Goal: Use online tool/utility: Utilize a website feature to perform a specific function

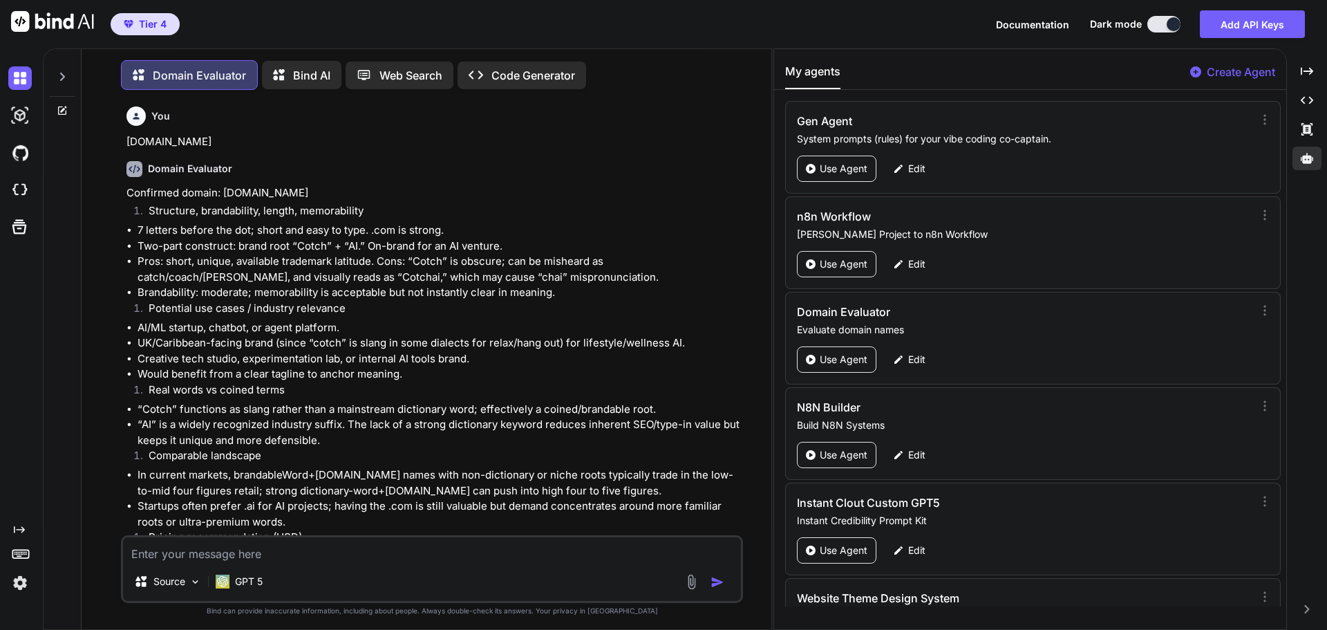
scroll to position [3386, 0]
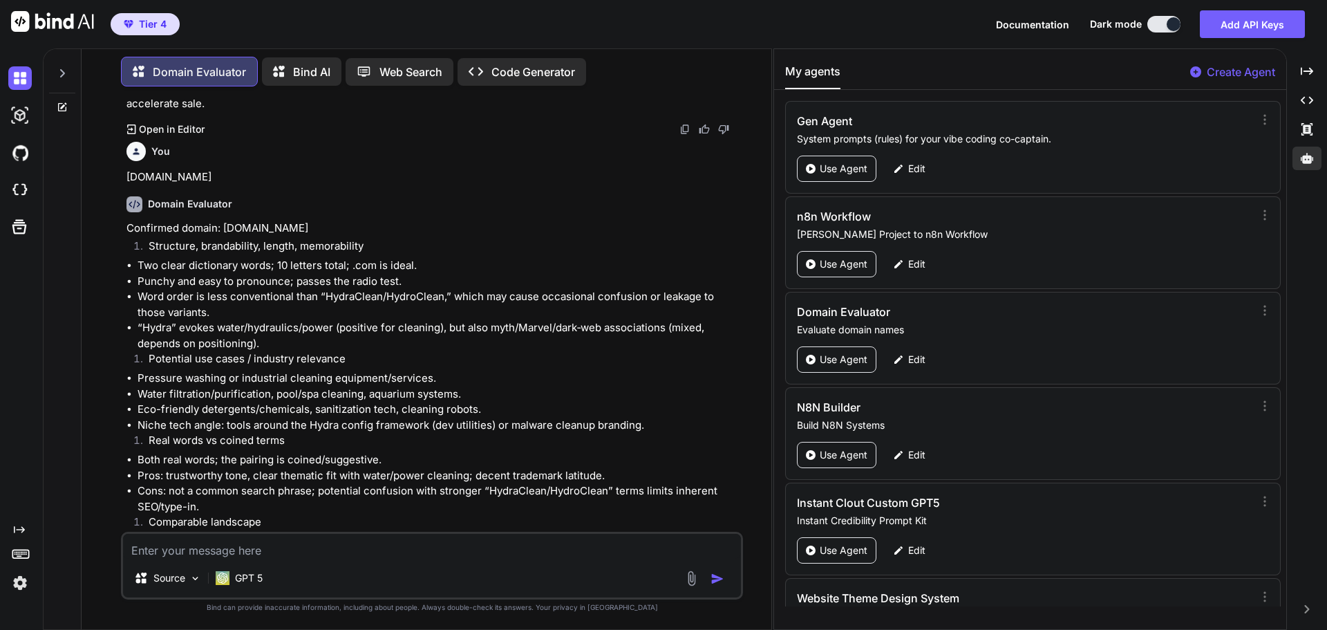
click at [62, 72] on icon at bounding box center [62, 73] width 5 height 8
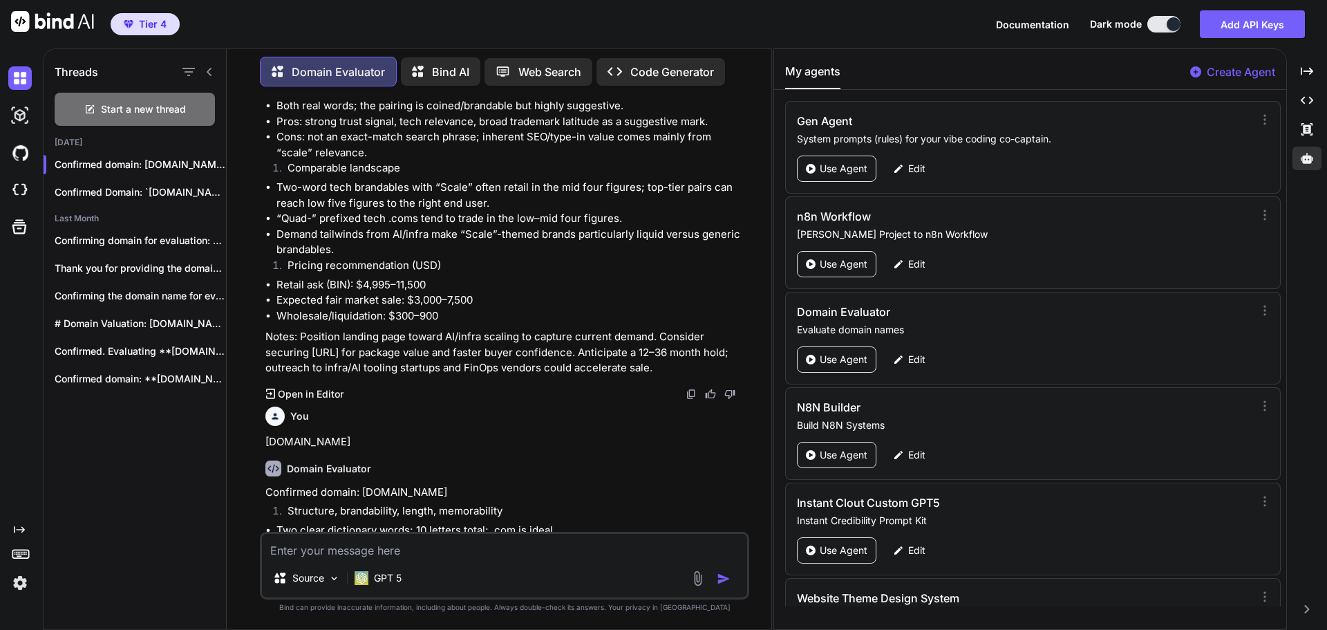
scroll to position [3635, 0]
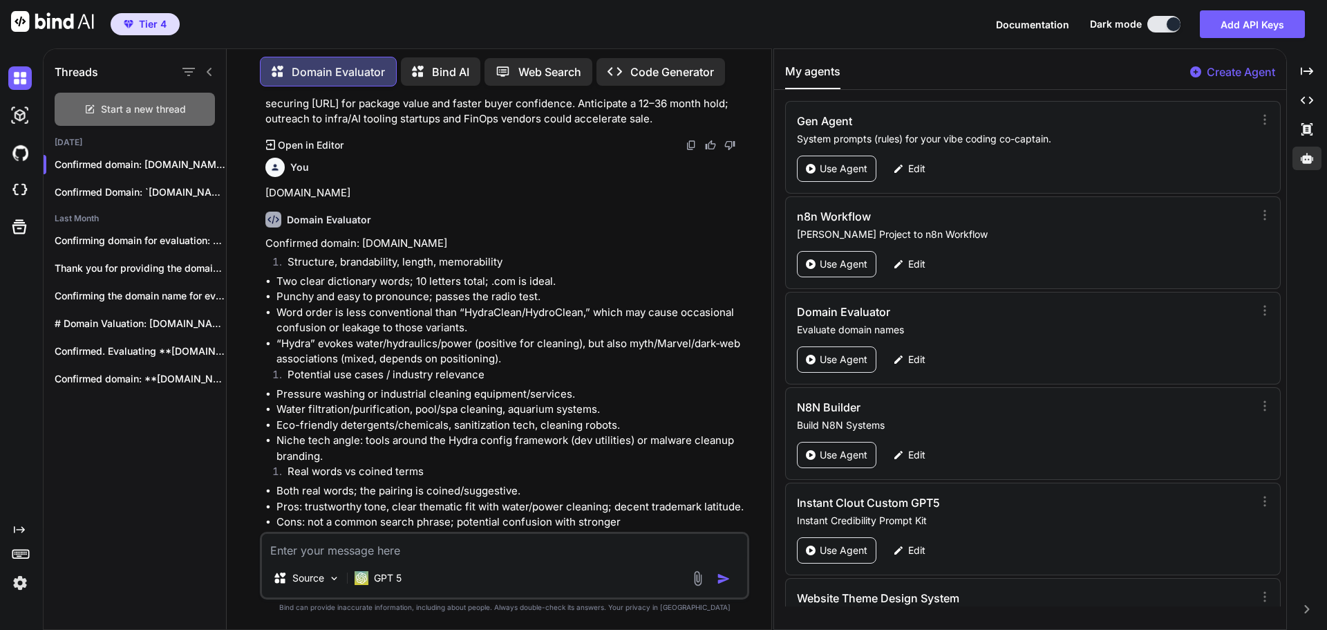
click at [137, 109] on span "Start a new thread" at bounding box center [143, 109] width 85 height 14
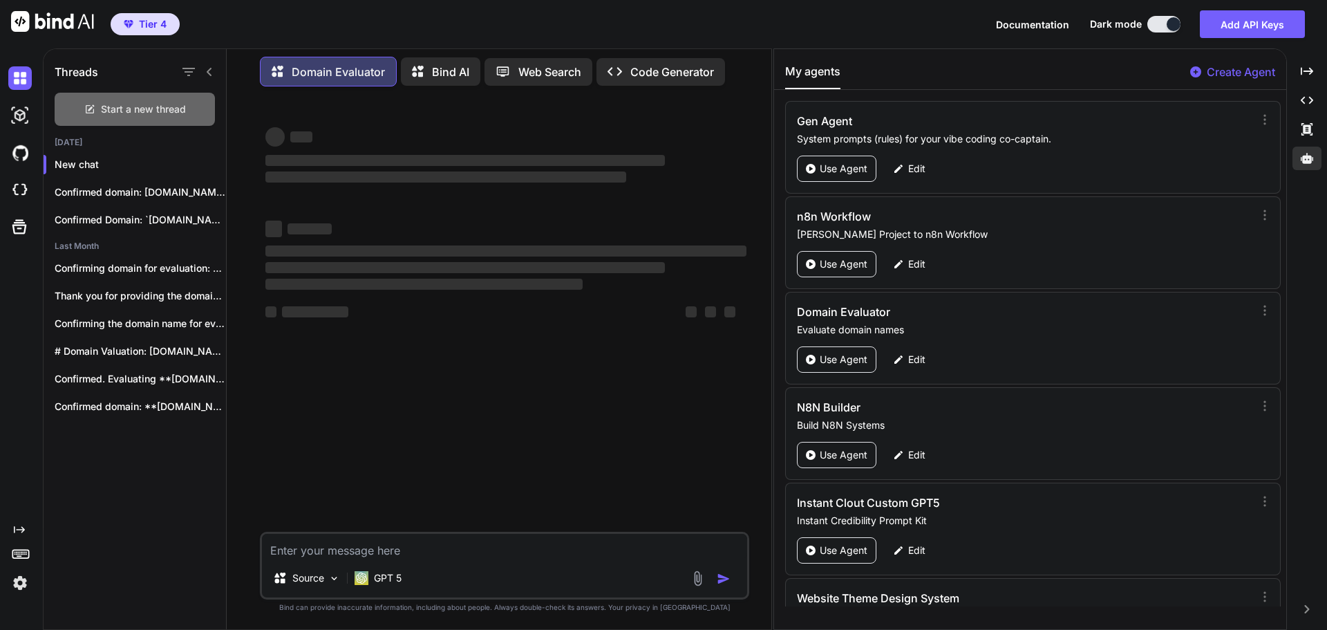
scroll to position [0, 0]
click at [389, 582] on p "GPT 5" at bounding box center [388, 578] width 28 height 14
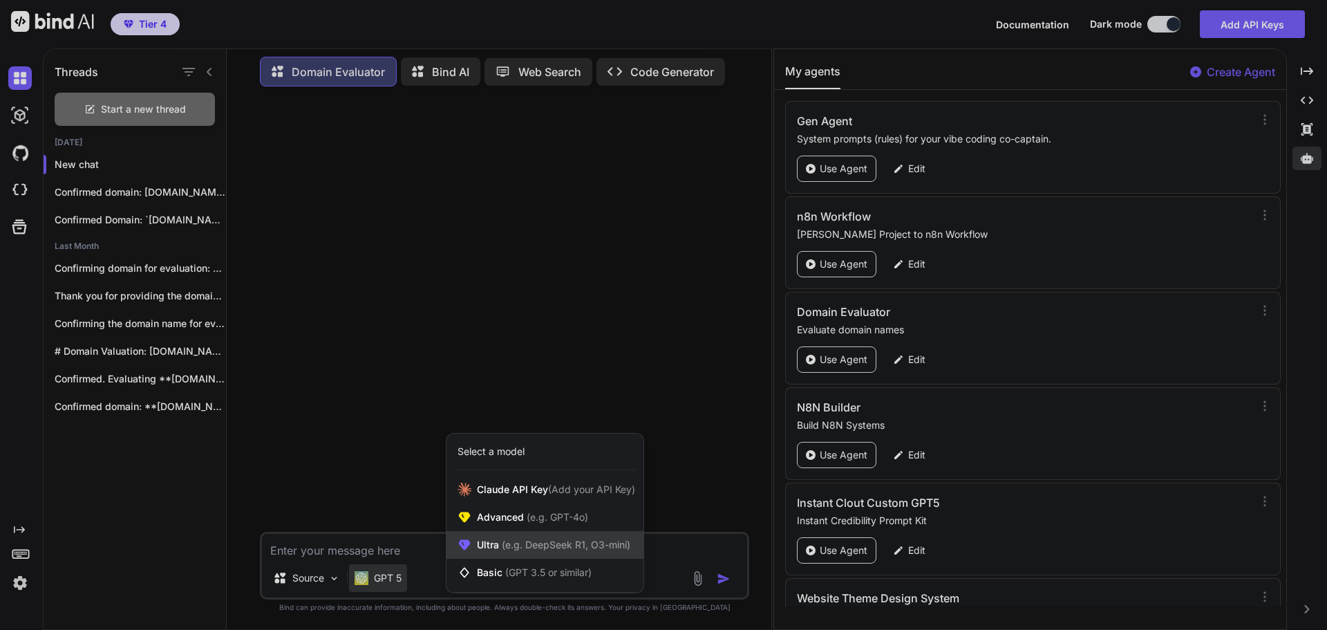
click at [563, 547] on span "(e.g. DeepSeek R1, O3-mini)" at bounding box center [564, 545] width 131 height 12
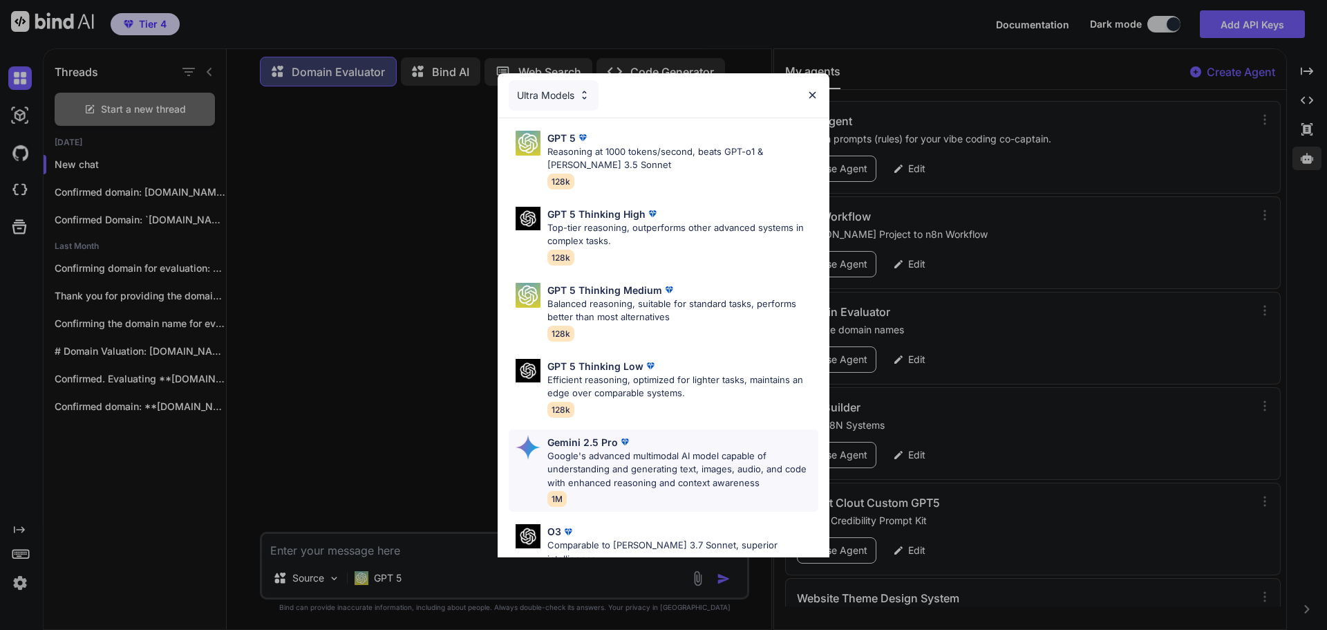
click at [626, 449] on p "Google's advanced multimodal AI model capable of understanding and generating t…" at bounding box center [683, 469] width 271 height 41
type textarea "x"
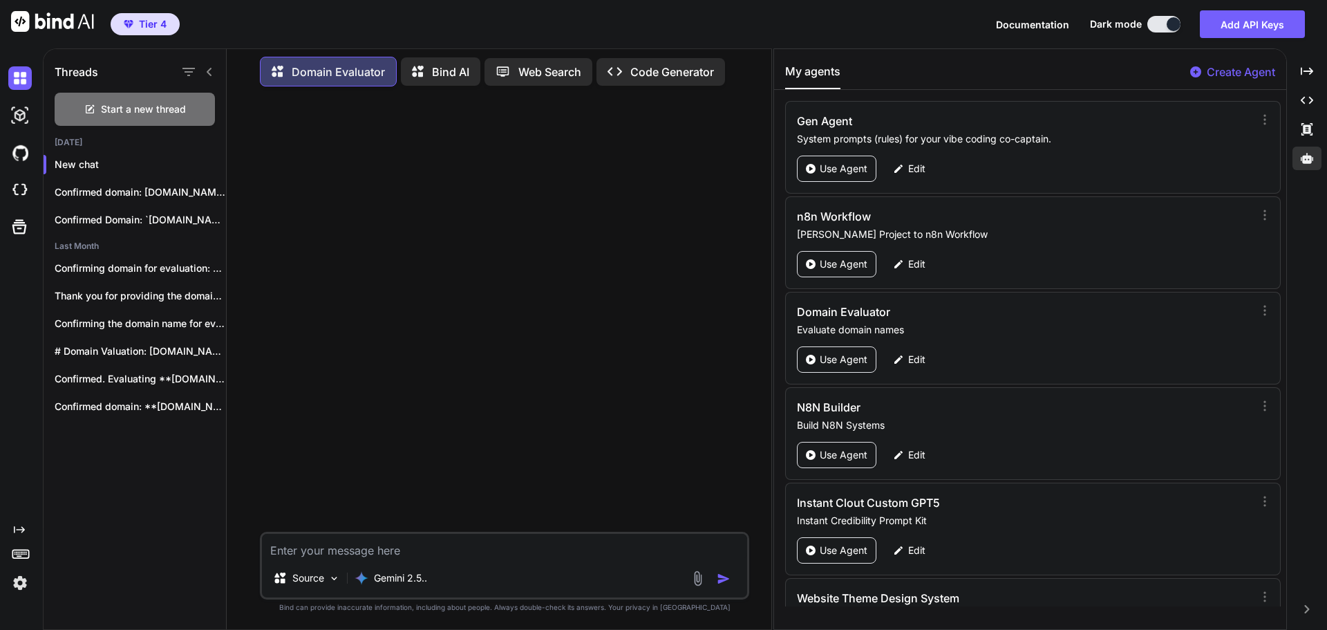
click at [399, 548] on textarea at bounding box center [504, 546] width 485 height 25
paste textarea "[DOMAIN_NAME]"
type textarea "[DOMAIN_NAME]"
type textarea "x"
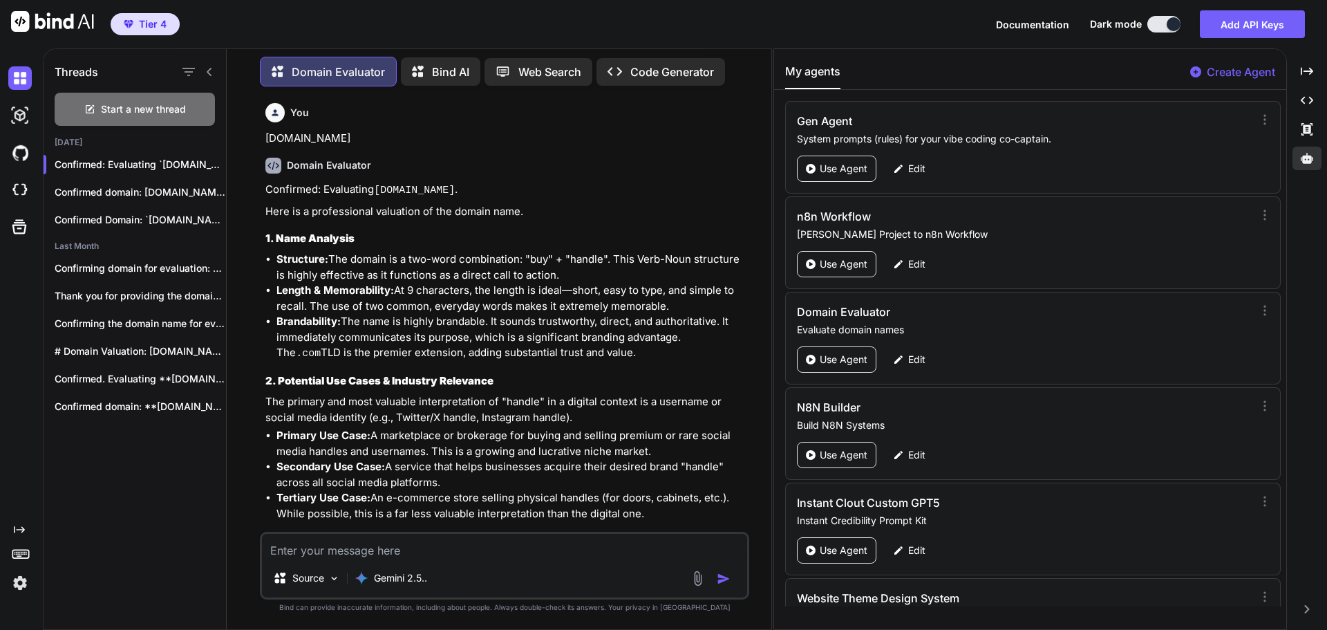
scroll to position [69, 0]
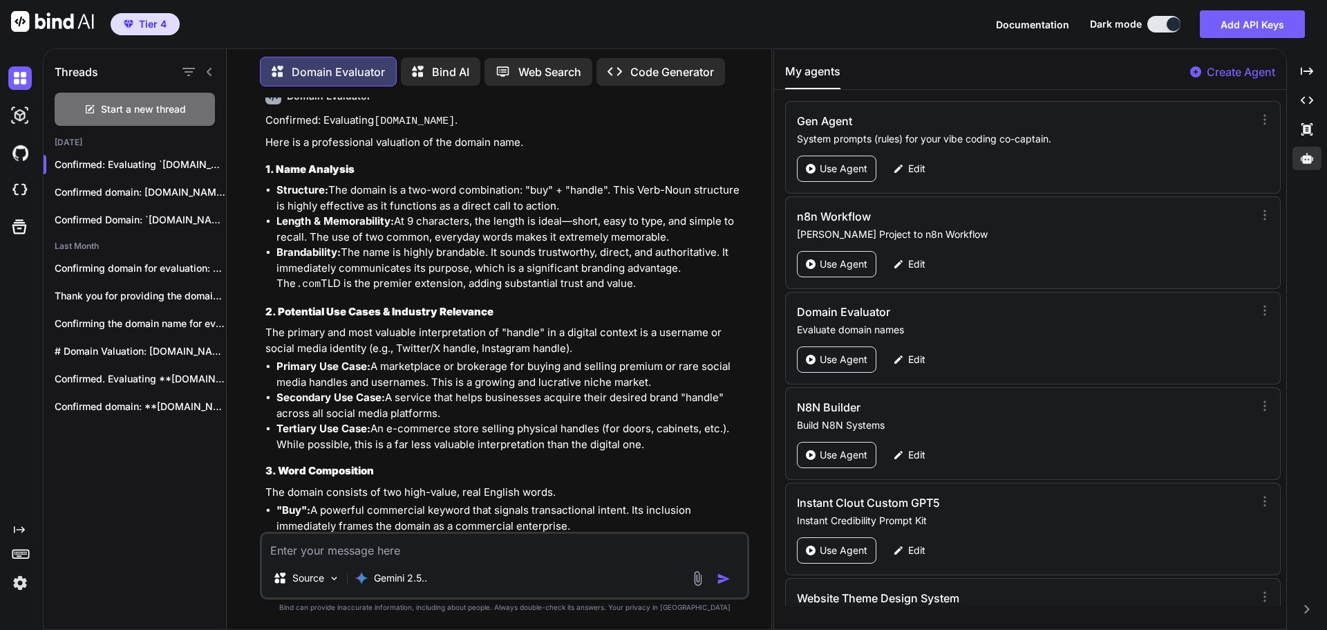
type textarea "x"
click at [413, 558] on textarea at bounding box center [504, 546] width 485 height 25
paste textarea "[DOMAIN_NAME]"
type textarea "[DOMAIN_NAME]"
type textarea "x"
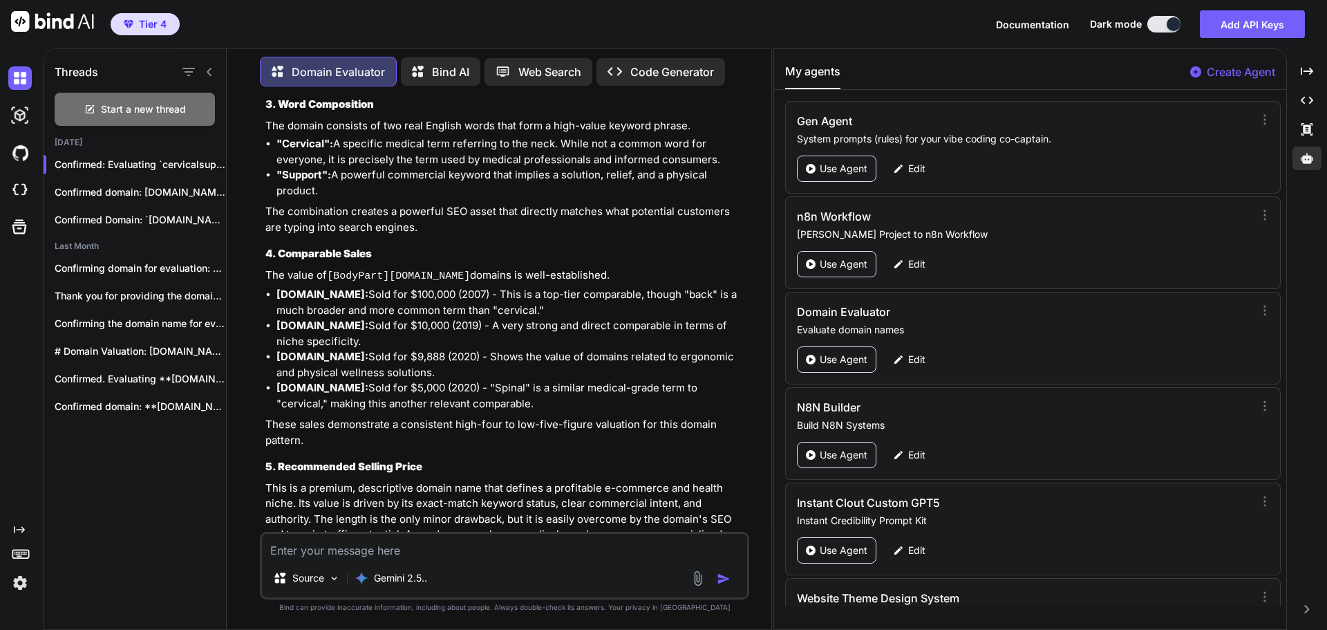
scroll to position [1483, 0]
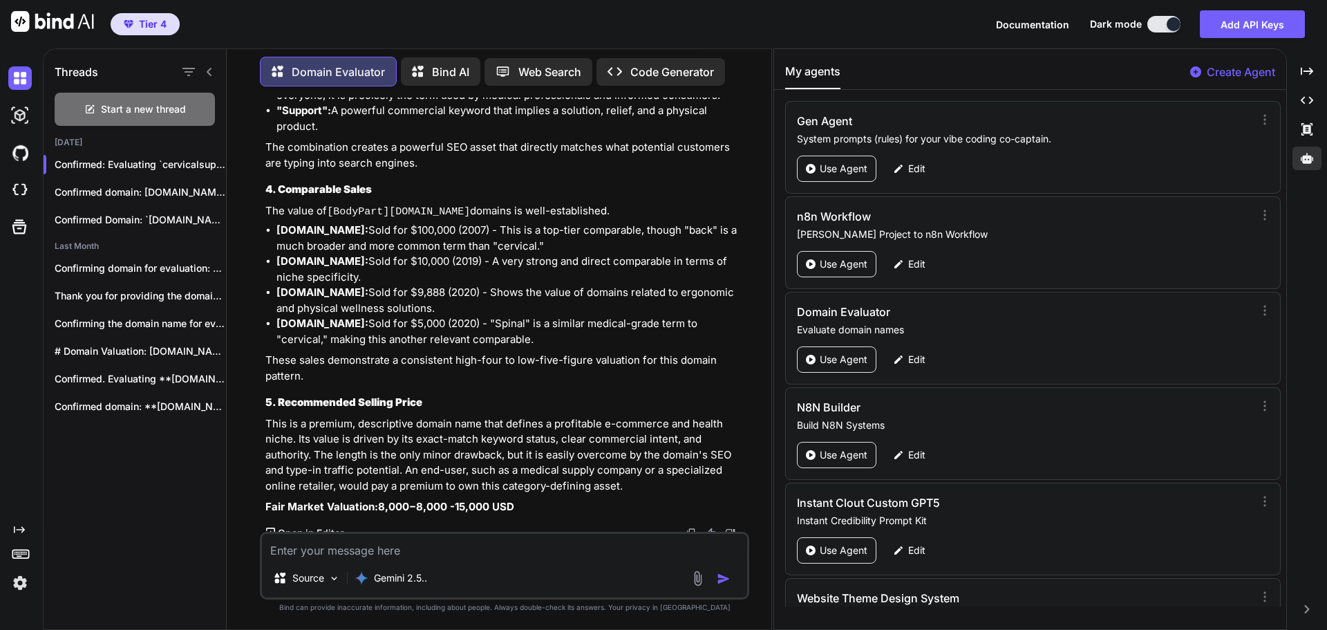
type textarea "x"
type textarea "p"
type textarea "x"
type textarea "pi"
type textarea "x"
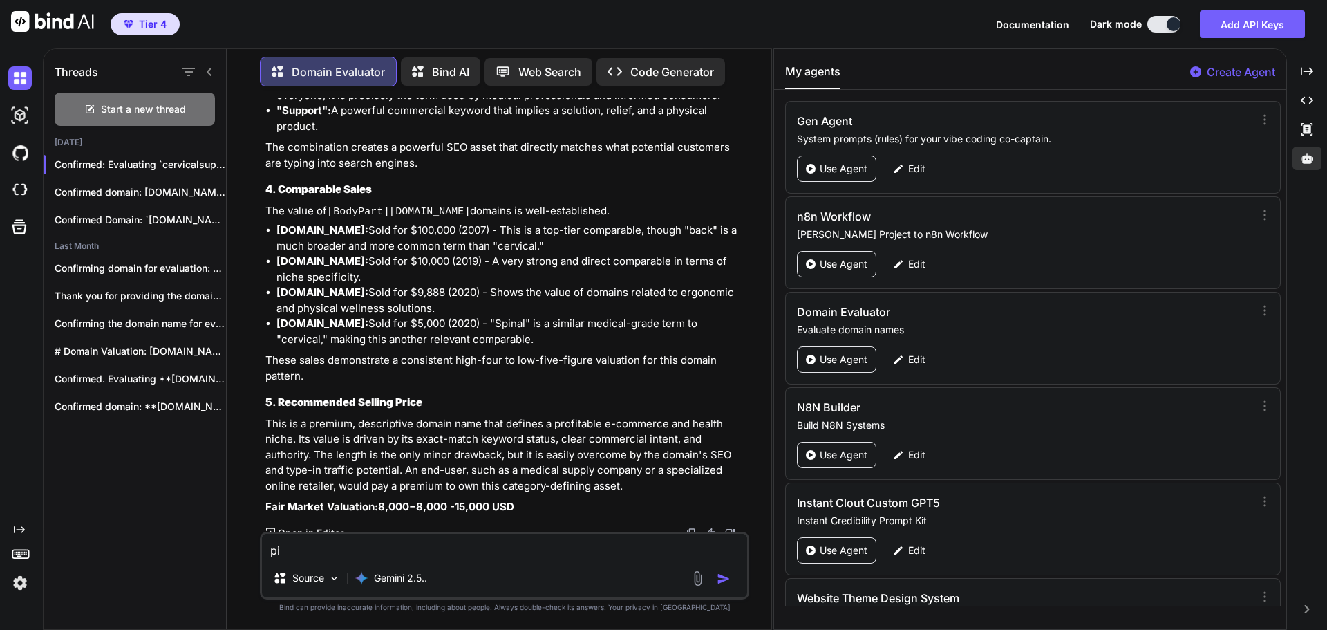
type textarea "pin"
type textarea "x"
type textarea "pink"
type textarea "x"
type textarea "pinki"
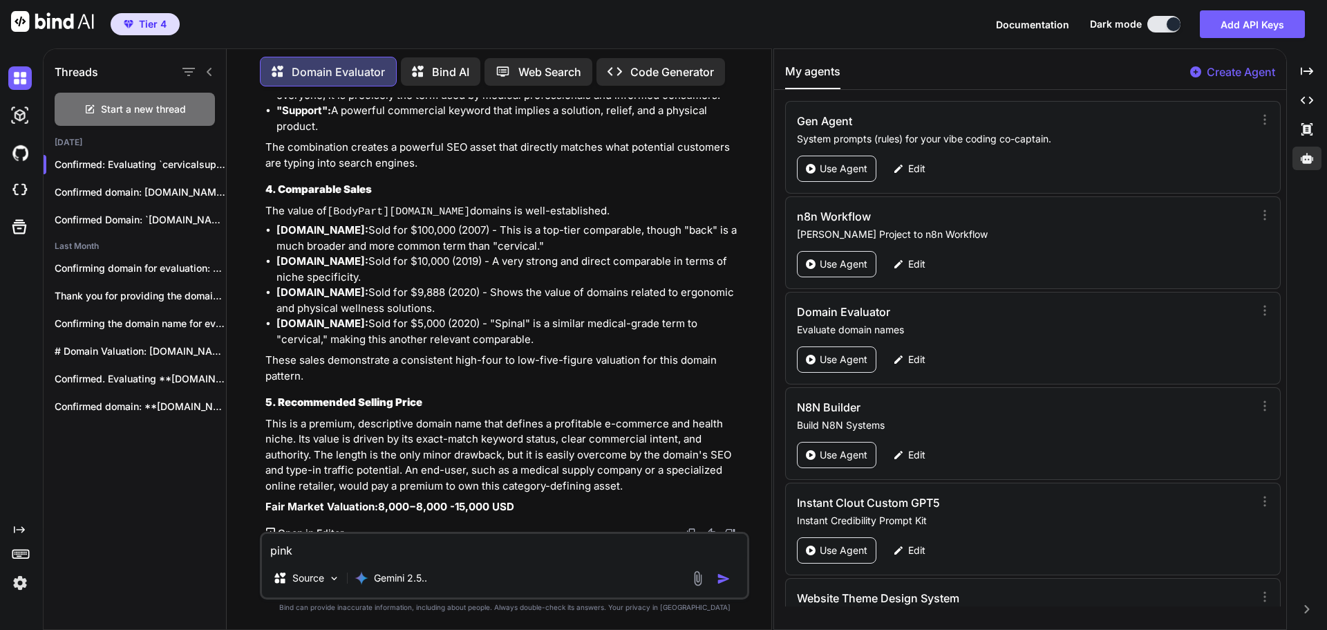
type textarea "x"
type textarea "pinkio"
type textarea "x"
type textarea "pinkion"
type textarea "x"
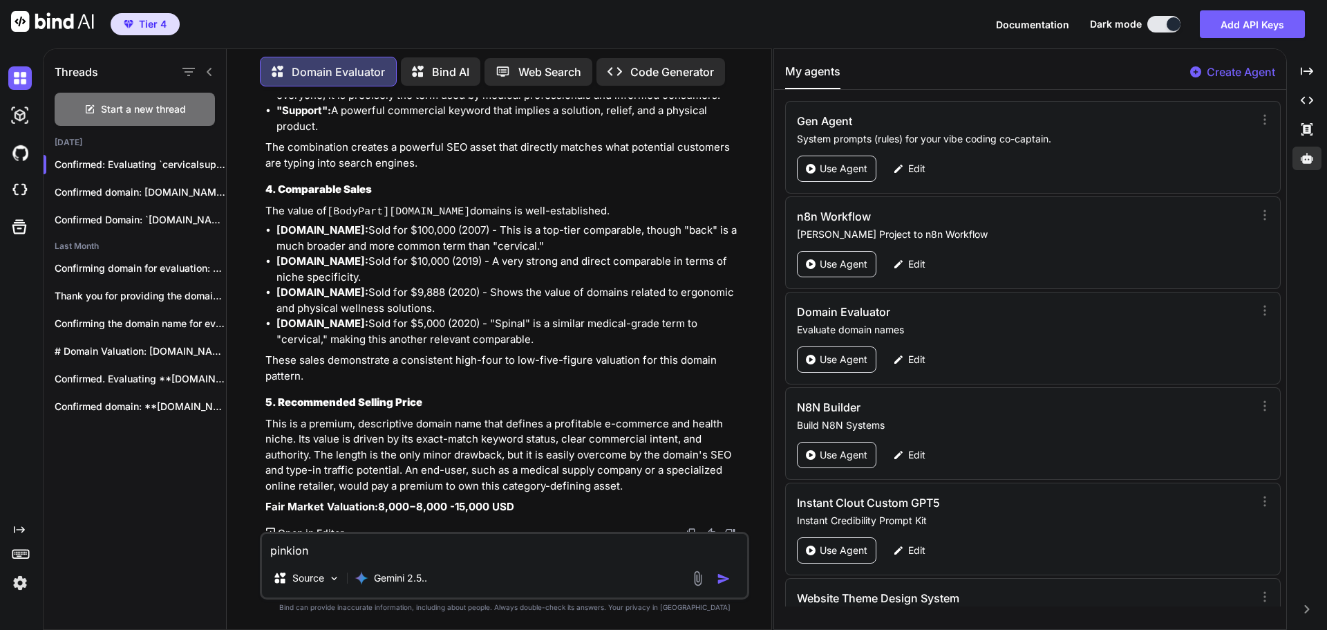
type textarea "pinkion."
type textarea "x"
type textarea "pinkion.c"
type textarea "x"
type textarea "[DOMAIN_NAME]"
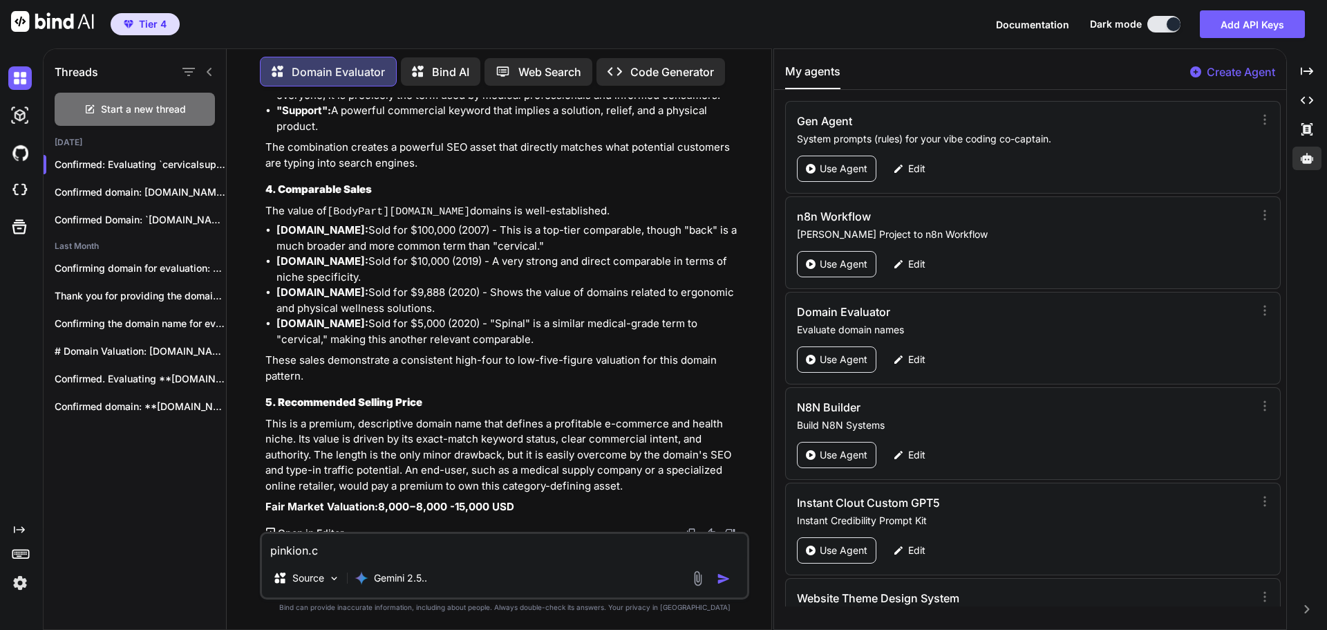
type textarea "x"
type textarea "[DOMAIN_NAME]"
type textarea "x"
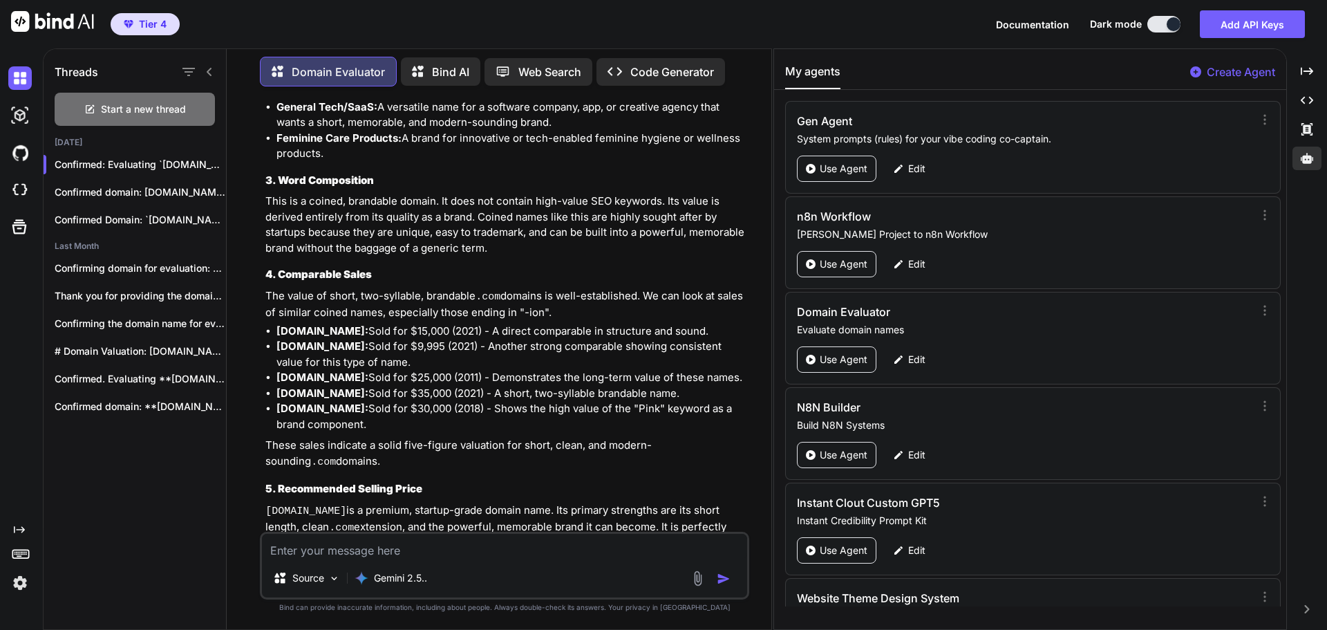
scroll to position [2468, 0]
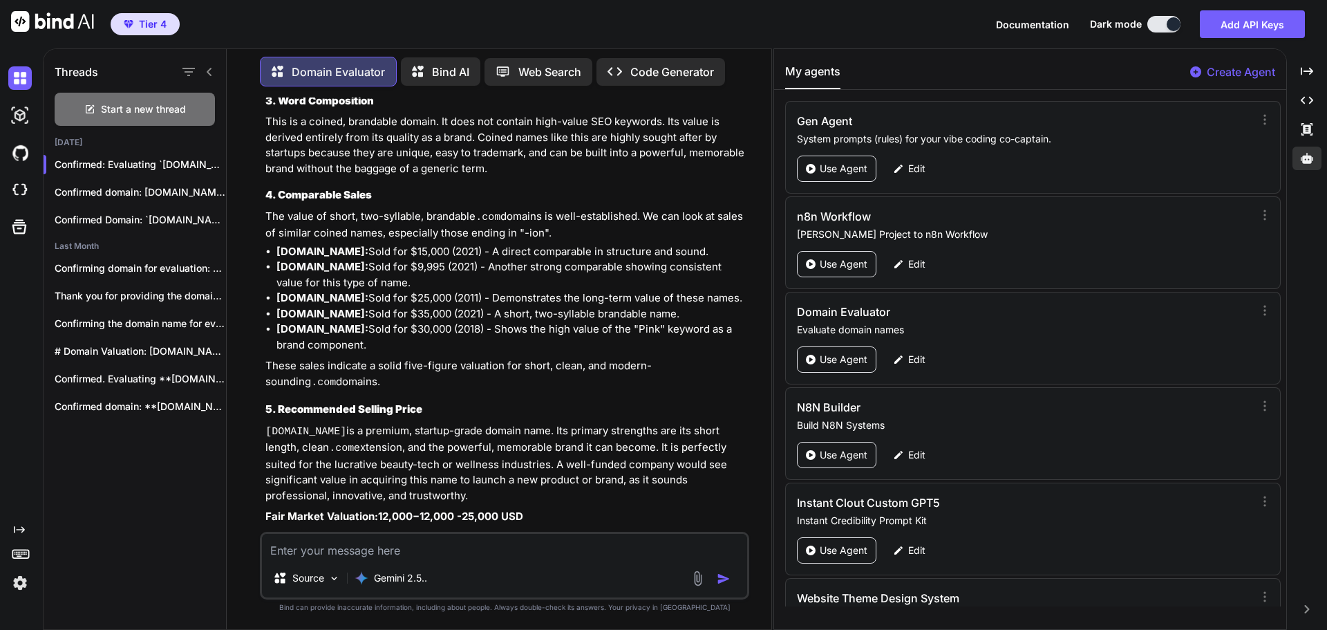
type textarea "x"
click at [359, 550] on textarea at bounding box center [504, 546] width 485 height 25
paste textarea "[DOMAIN_NAME]"
type textarea "[DOMAIN_NAME]"
type textarea "x"
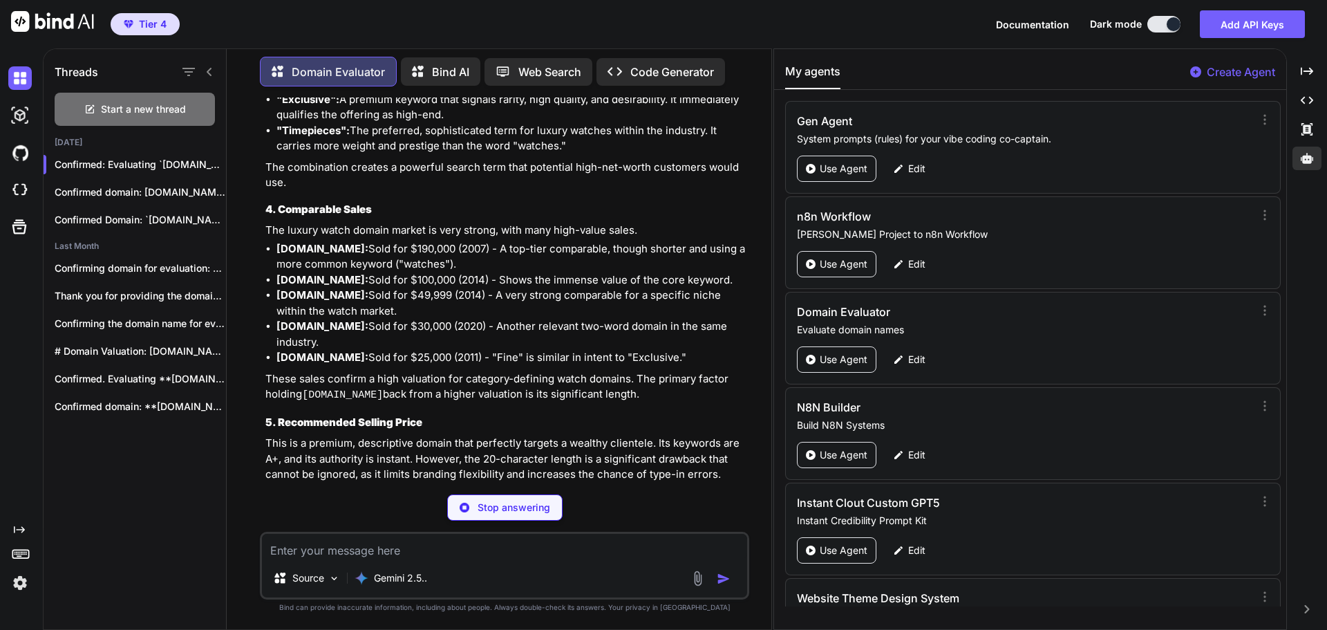
scroll to position [3504, 0]
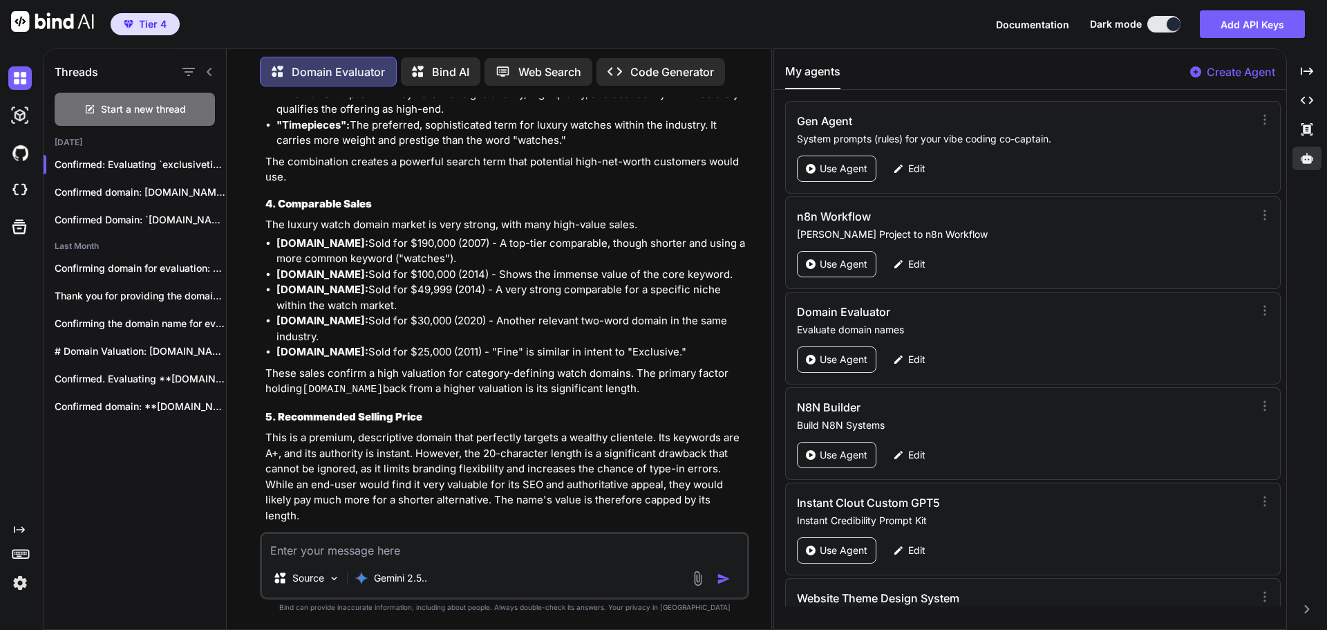
type textarea "x"
click at [362, 550] on textarea at bounding box center [504, 546] width 485 height 25
type textarea "c"
type textarea "x"
type textarea "cl"
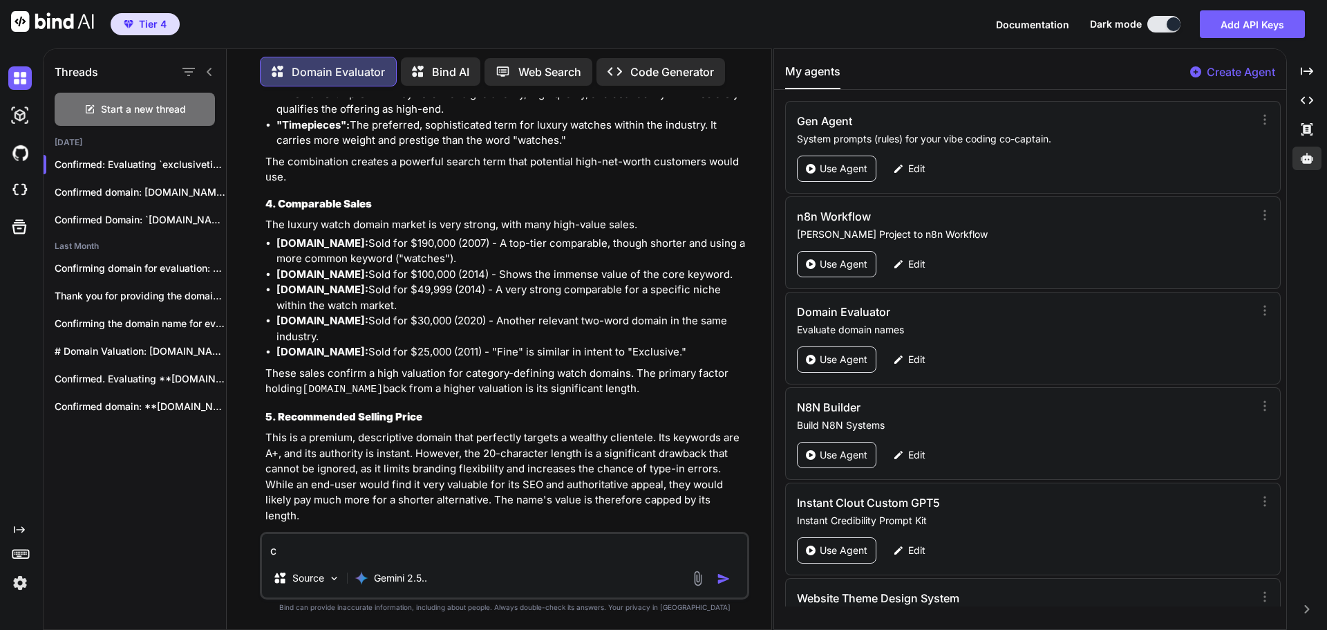
type textarea "x"
type textarea "clo"
type textarea "x"
type textarea "clos"
type textarea "x"
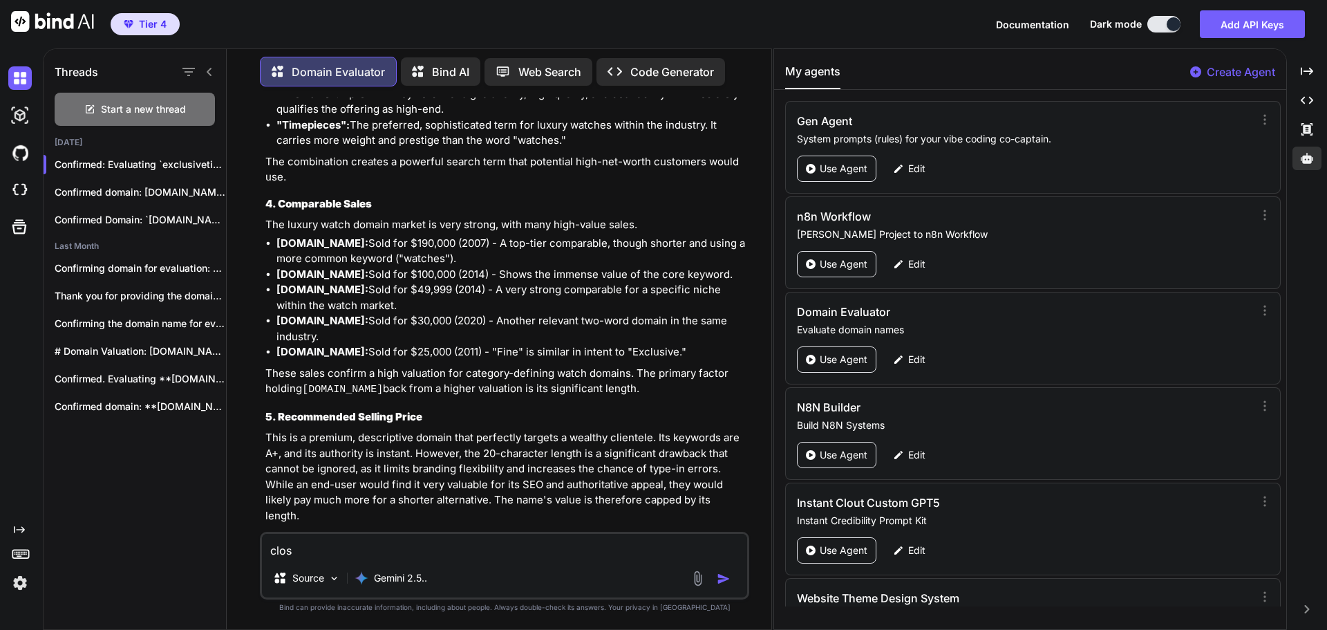
type textarea "close"
type textarea "x"
type textarea "closet"
type textarea "x"
type textarea "closeta"
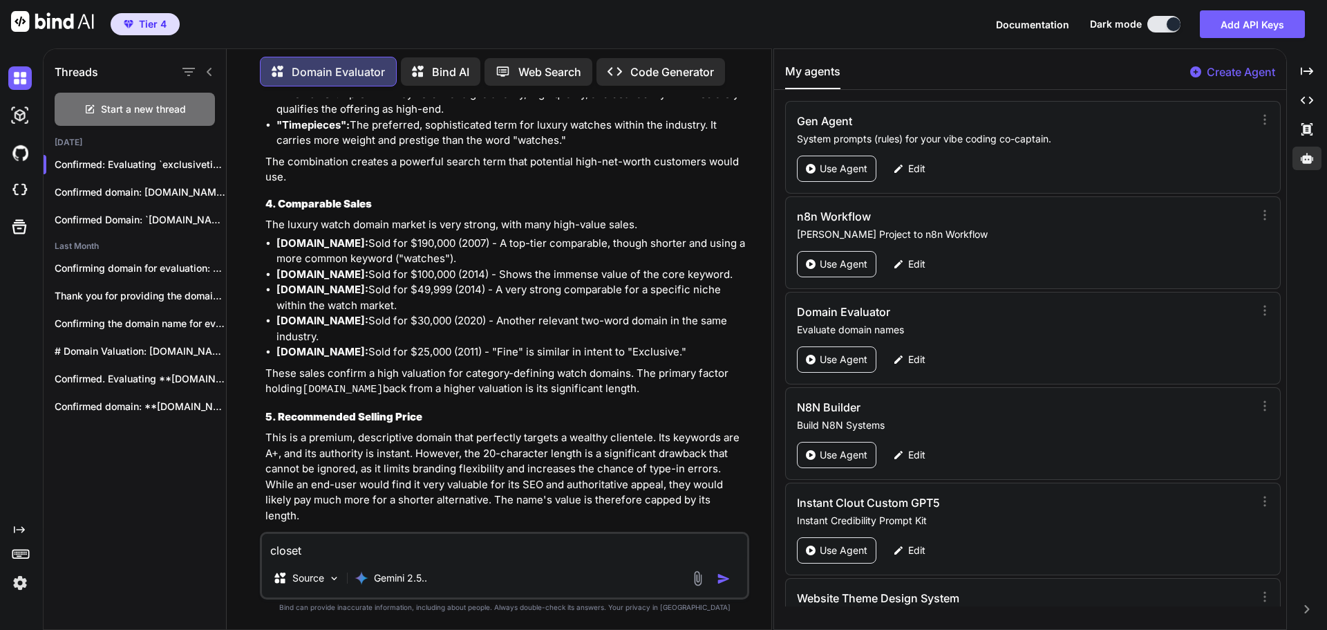
type textarea "x"
type textarea "closetas"
type textarea "x"
type textarea "closetass"
type textarea "x"
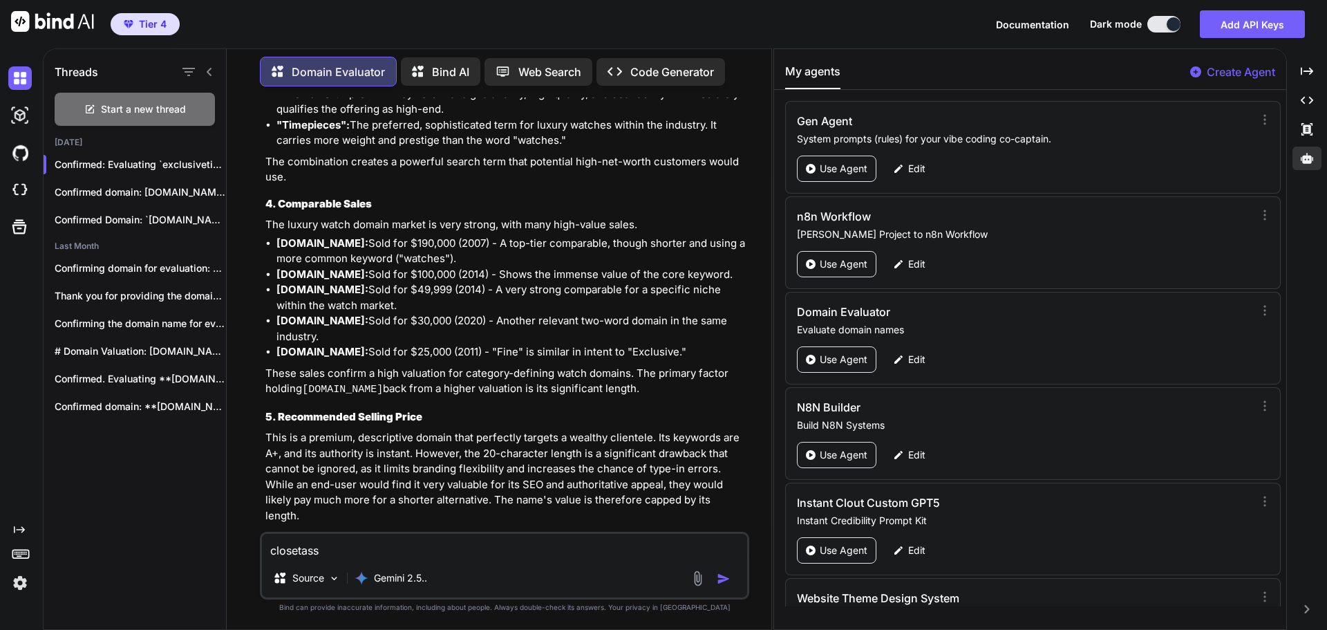
type textarea "closetassi"
type textarea "x"
type textarea "closetassis"
type textarea "x"
type textarea "closetassist"
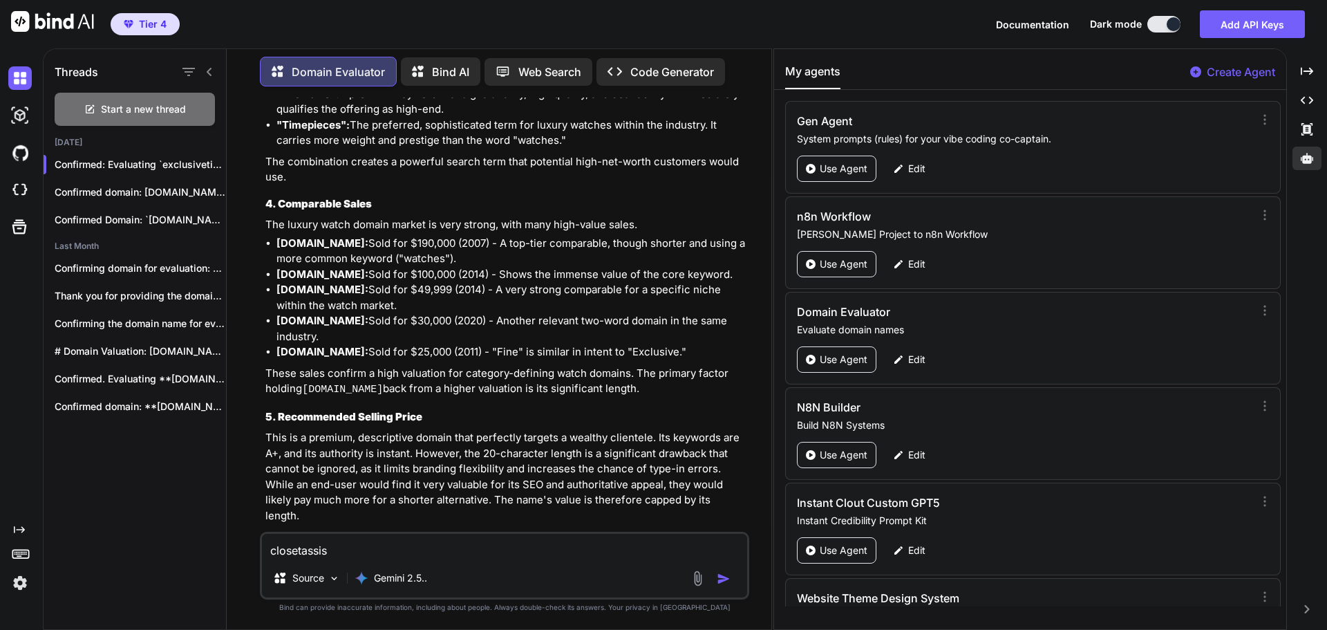
type textarea "x"
type textarea "closetassist."
type textarea "x"
type textarea "closetassist.c"
type textarea "x"
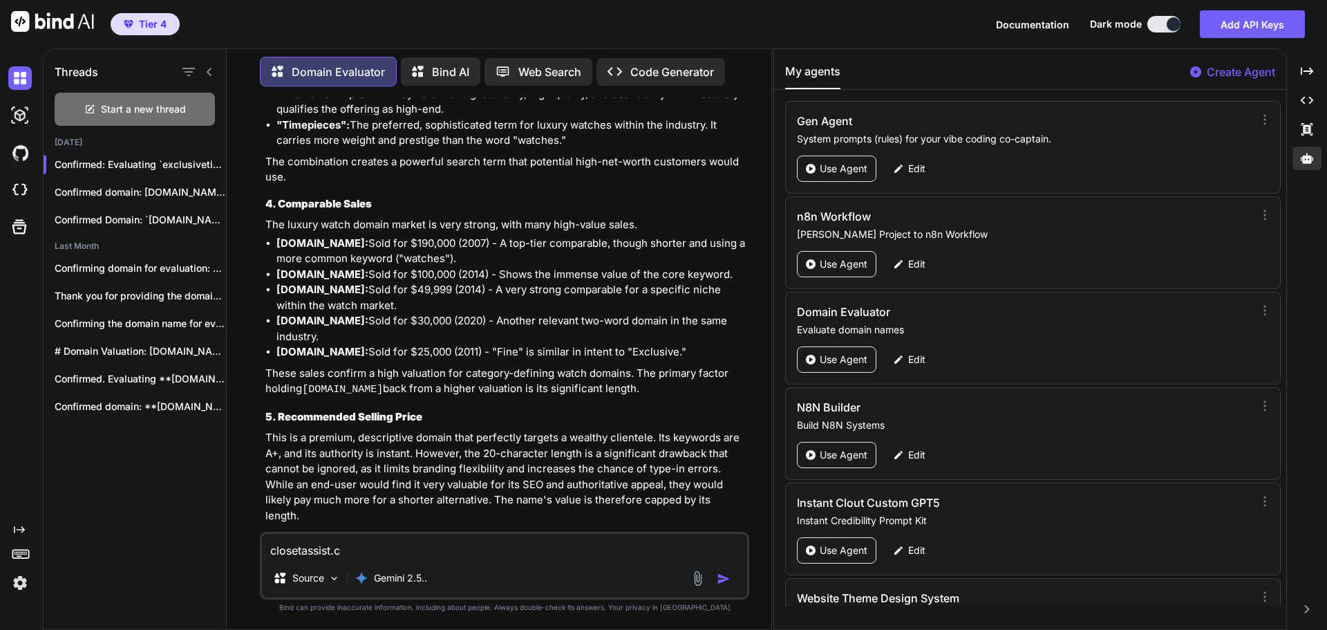
type textarea "[DOMAIN_NAME]"
type textarea "x"
type textarea "[DOMAIN_NAME]"
type textarea "x"
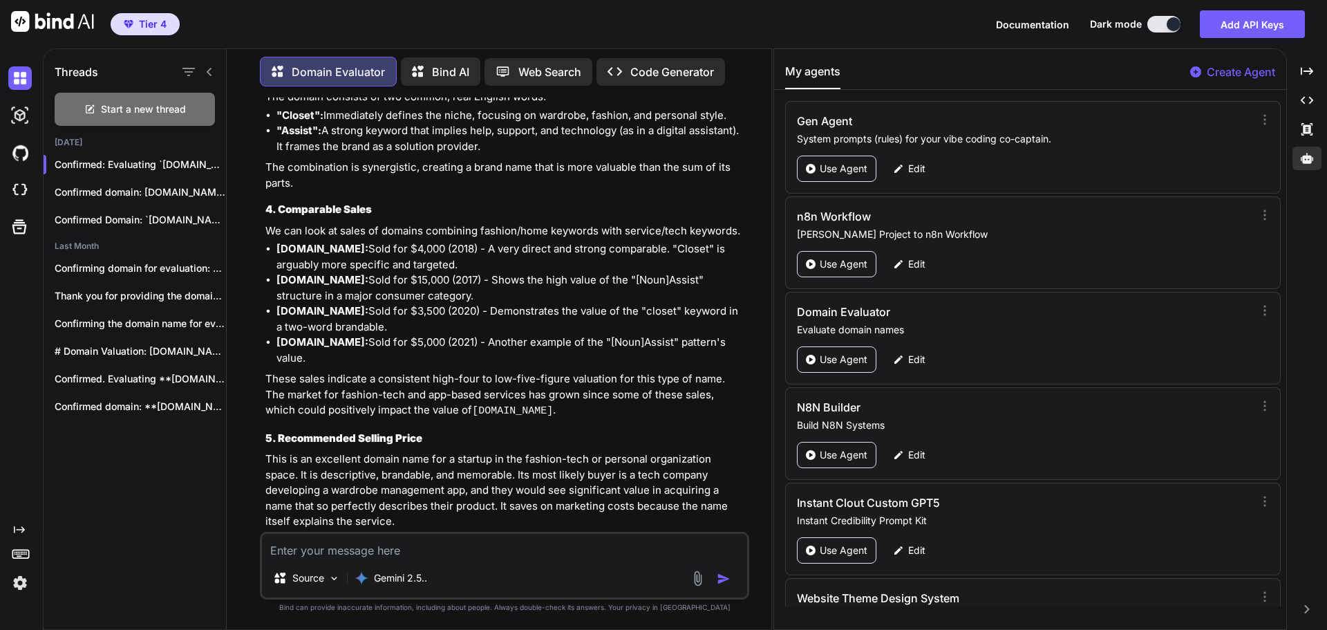
scroll to position [4473, 0]
type textarea "x"
click at [424, 550] on textarea at bounding box center [504, 546] width 485 height 25
type textarea "E"
type textarea "x"
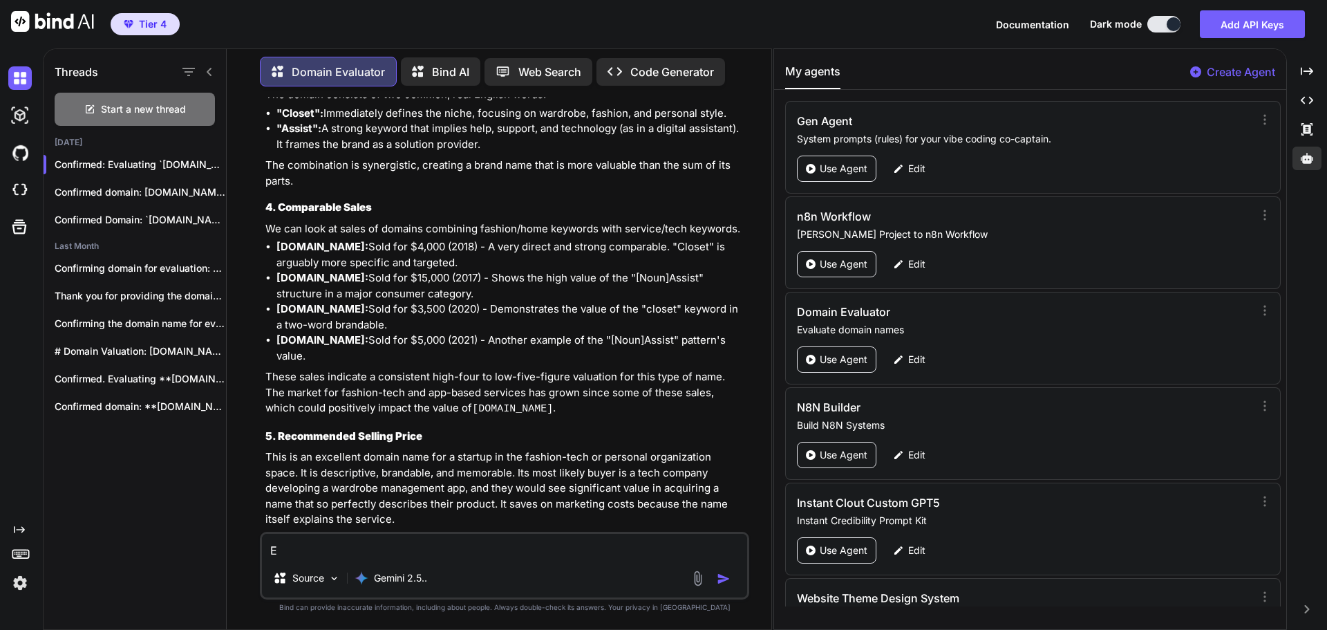
type textarea "EX"
type textarea "x"
type textarea "EXp"
type textarea "x"
type textarea "EXpo"
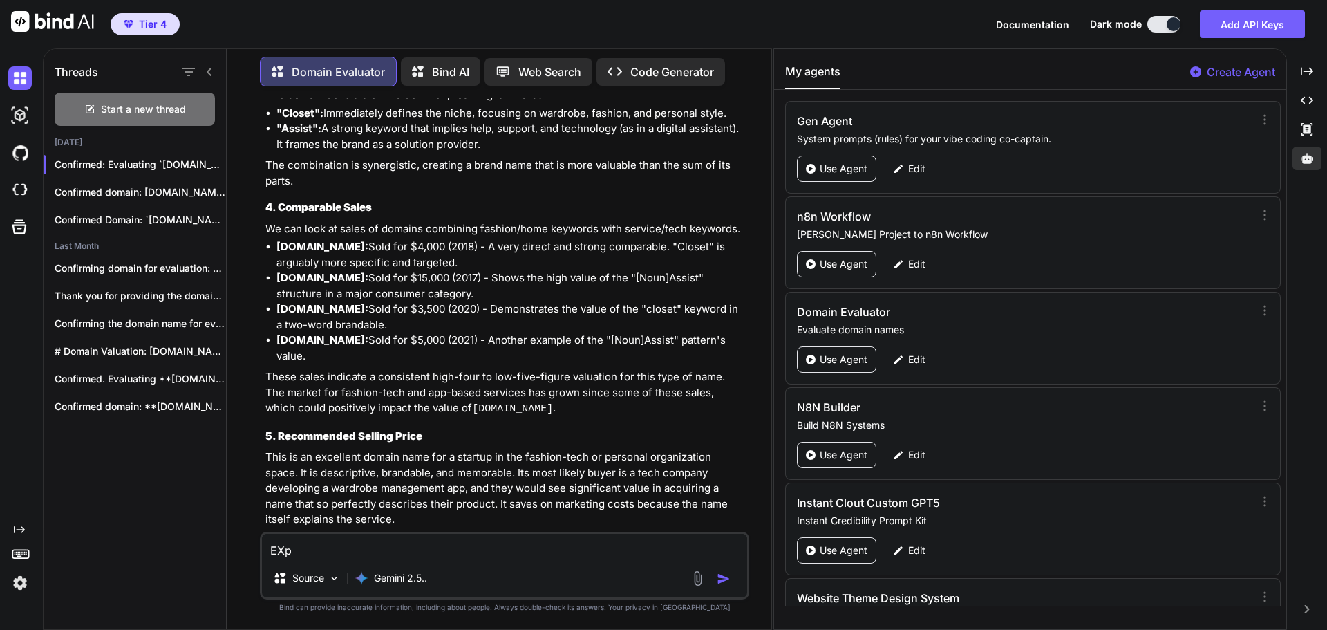
type textarea "x"
type textarea "EXpoE"
type textarea "x"
type textarea "EXpoEU"
type textarea "x"
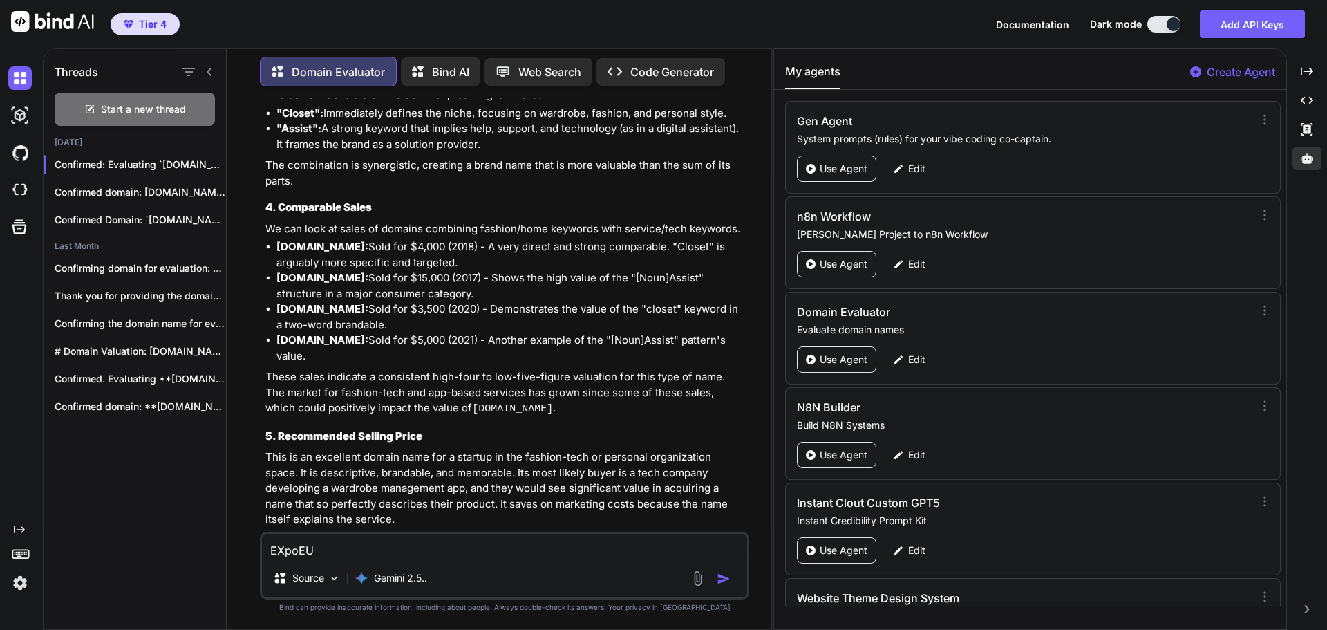
type textarea "EXpoEU."
type textarea "x"
type textarea "EXpoEU.c"
type textarea "x"
type textarea "[DOMAIN_NAME]"
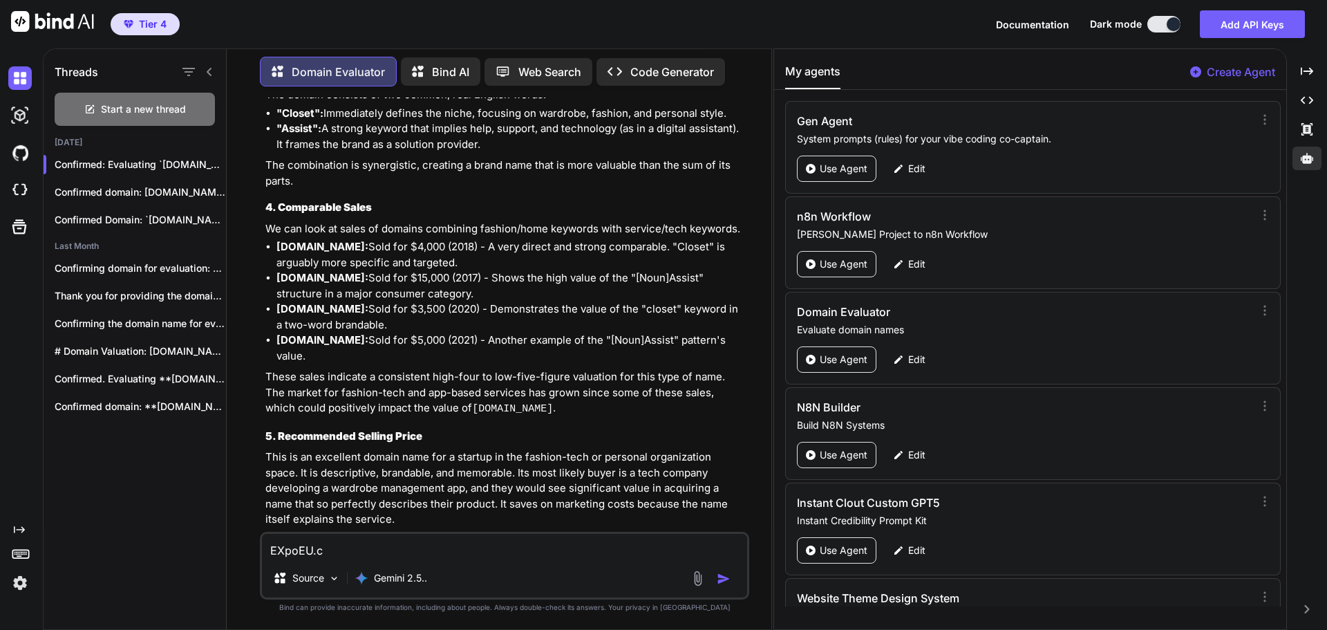
type textarea "x"
type textarea "[DOMAIN_NAME]"
type textarea "x"
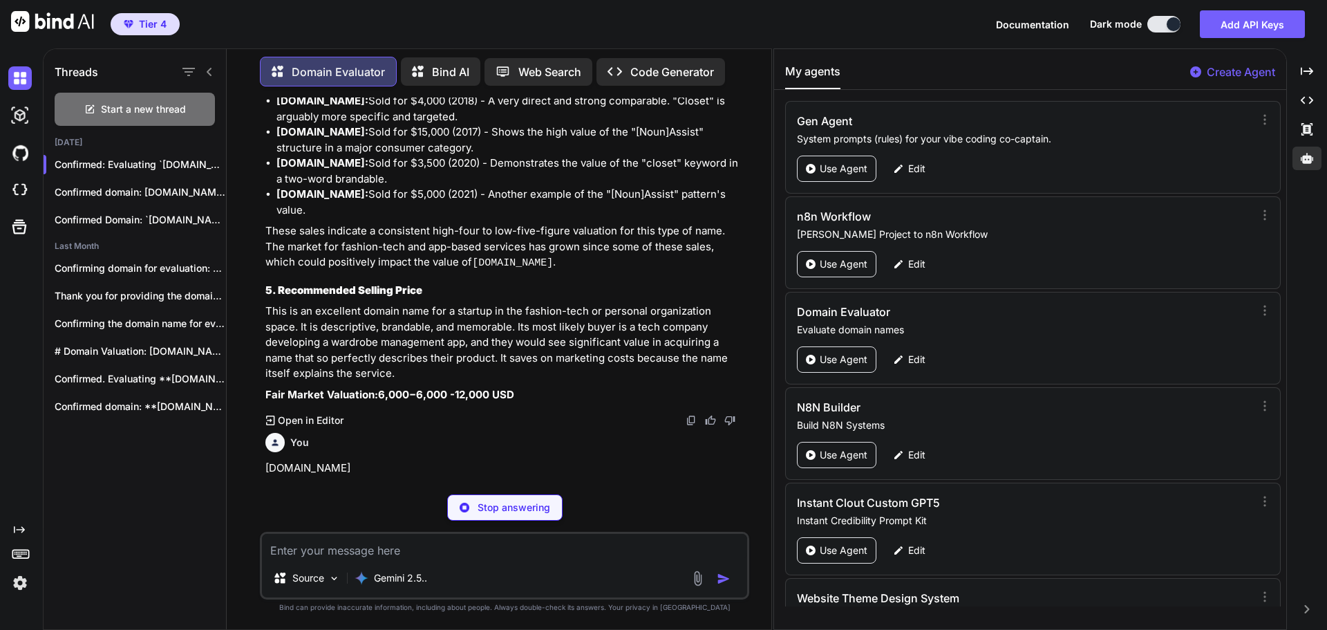
scroll to position [4619, 0]
click at [575, 460] on p "[DOMAIN_NAME]" at bounding box center [505, 468] width 481 height 16
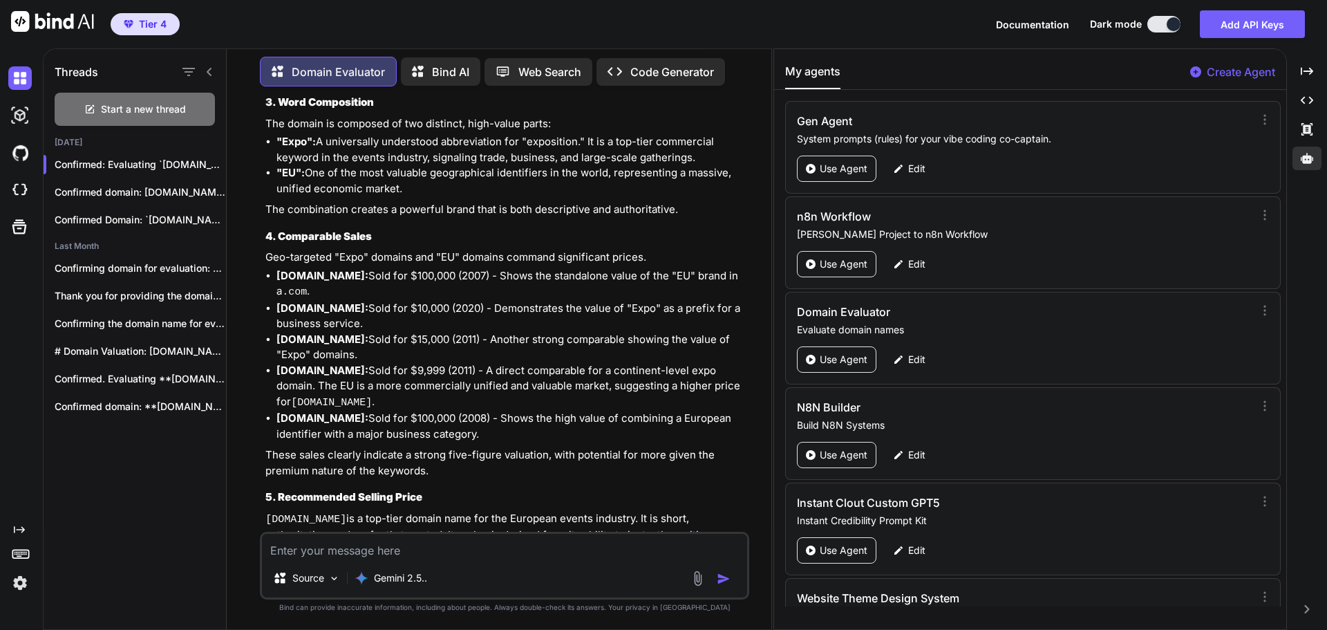
scroll to position [5478, 0]
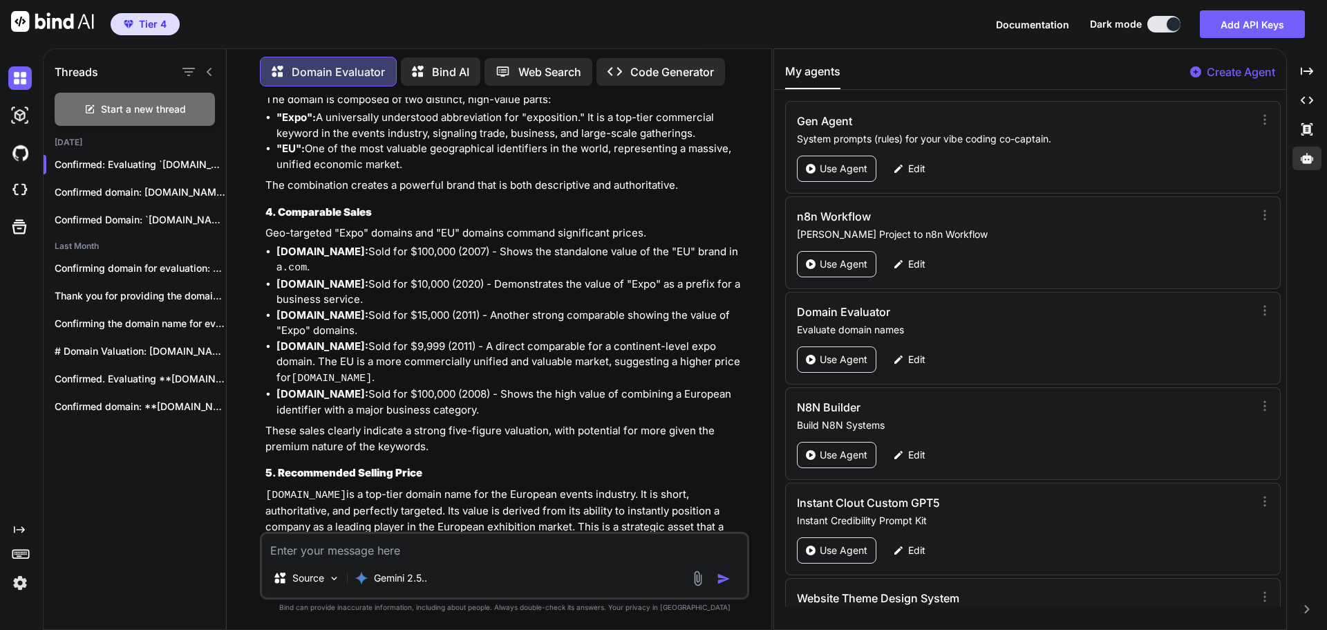
type textarea "x"
click at [328, 550] on textarea at bounding box center [504, 546] width 485 height 25
paste textarea "[DOMAIN_NAME]"
type textarea "[DOMAIN_NAME]"
type textarea "x"
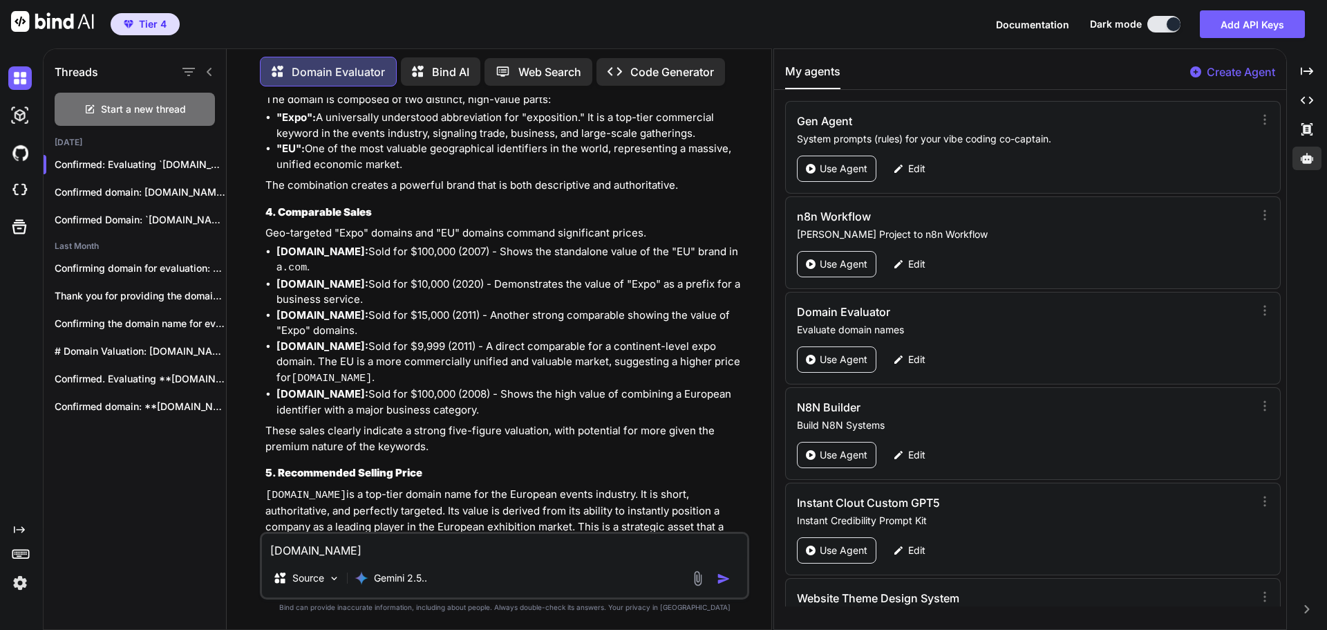
type textarea "[DOMAIN_NAME]"
click at [723, 580] on img "button" at bounding box center [724, 579] width 14 height 14
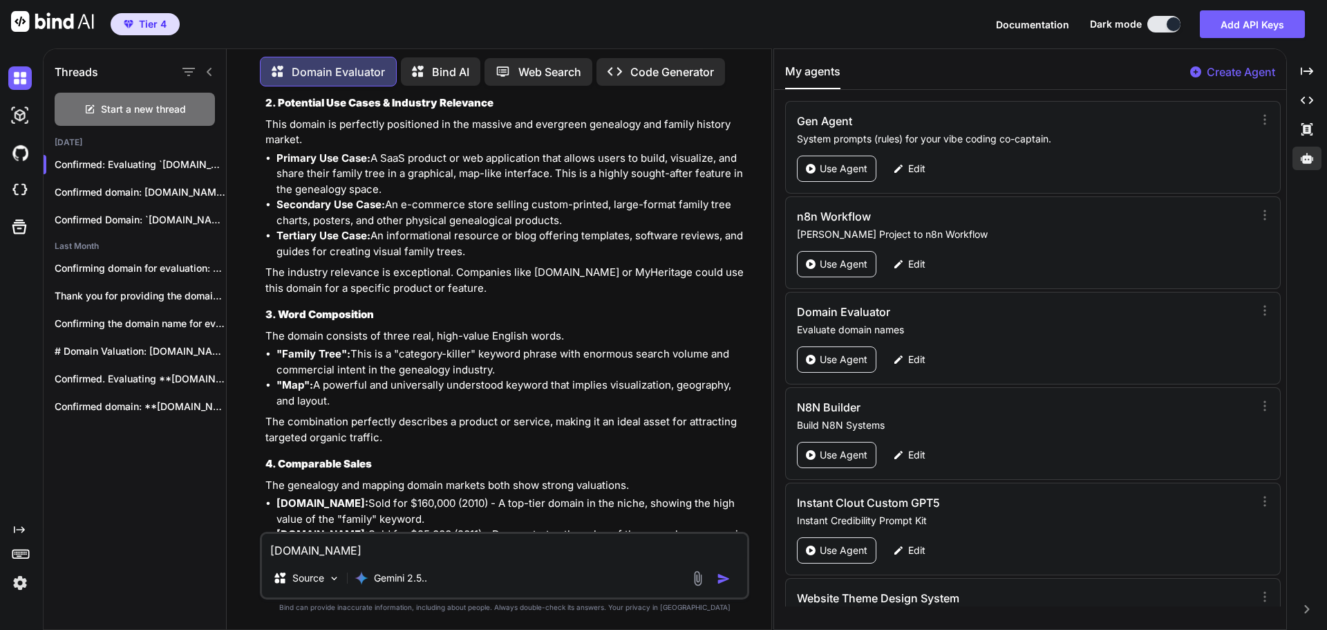
scroll to position [6277, 0]
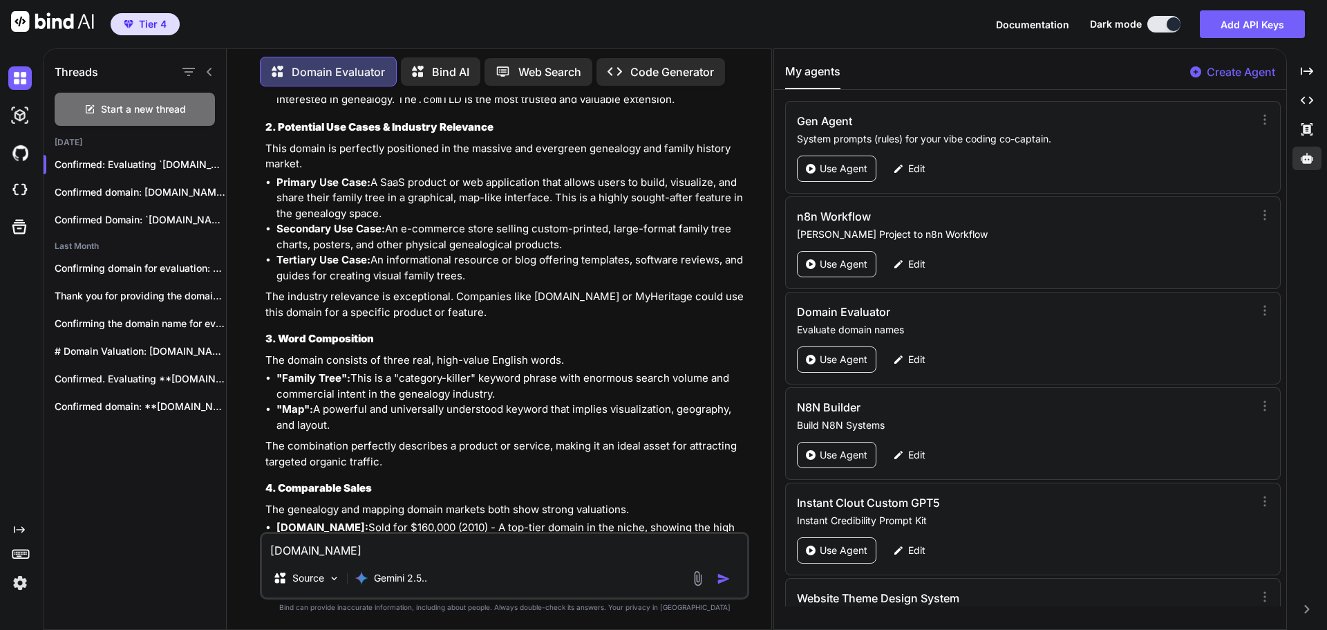
click at [474, 371] on li ""Family Tree": This is a "category-killer" keyword phrase with enormous search …" at bounding box center [512, 386] width 470 height 31
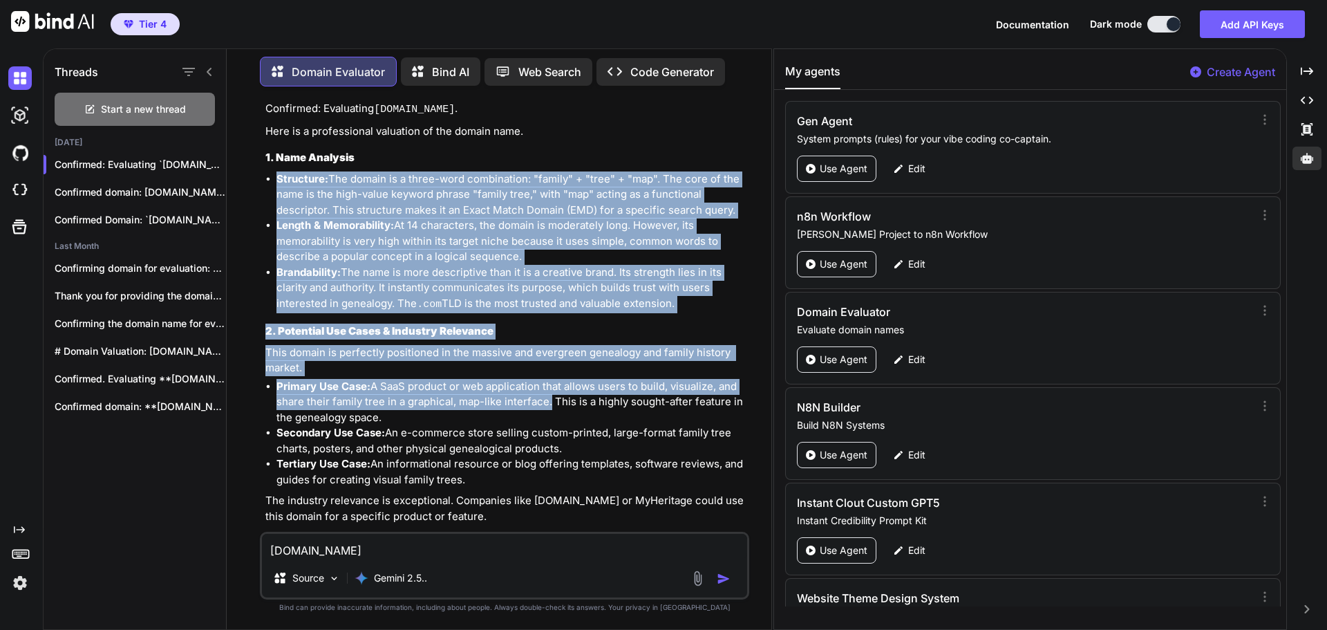
scroll to position [6043, 0]
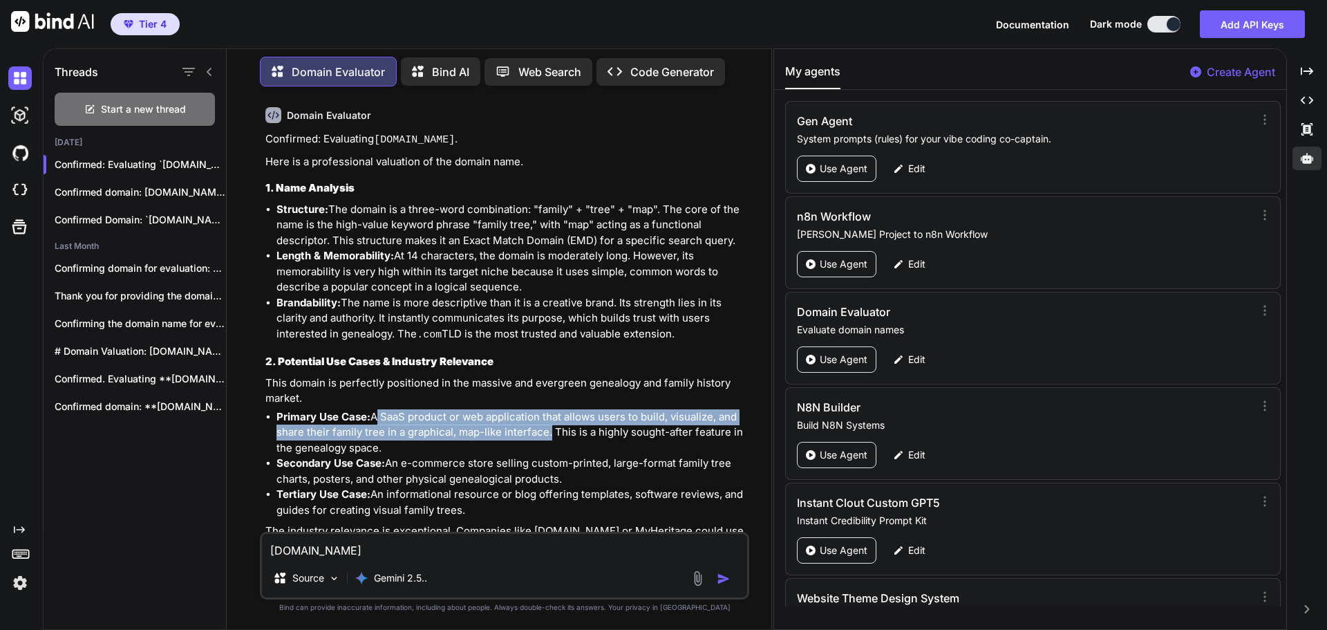
drag, startPoint x: 548, startPoint y: 113, endPoint x: 375, endPoint y: 336, distance: 281.4
click at [375, 409] on li "Primary Use Case: A SaaS product or web application that allows users to build,…" at bounding box center [512, 432] width 470 height 47
copy li "A SaaS product or web application that allows users to build, visualize, and sh…"
type textarea "x"
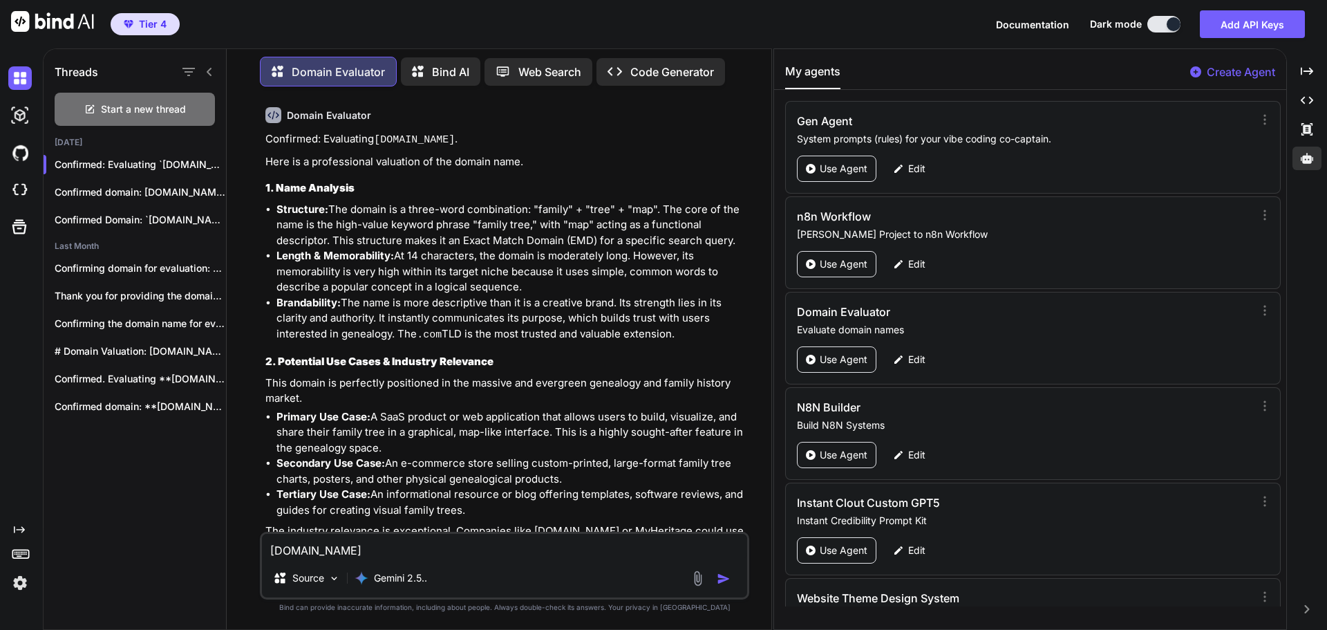
click at [443, 295] on li "Brandability: The name is more descriptive than it is a creative brand. Its str…" at bounding box center [512, 319] width 470 height 48
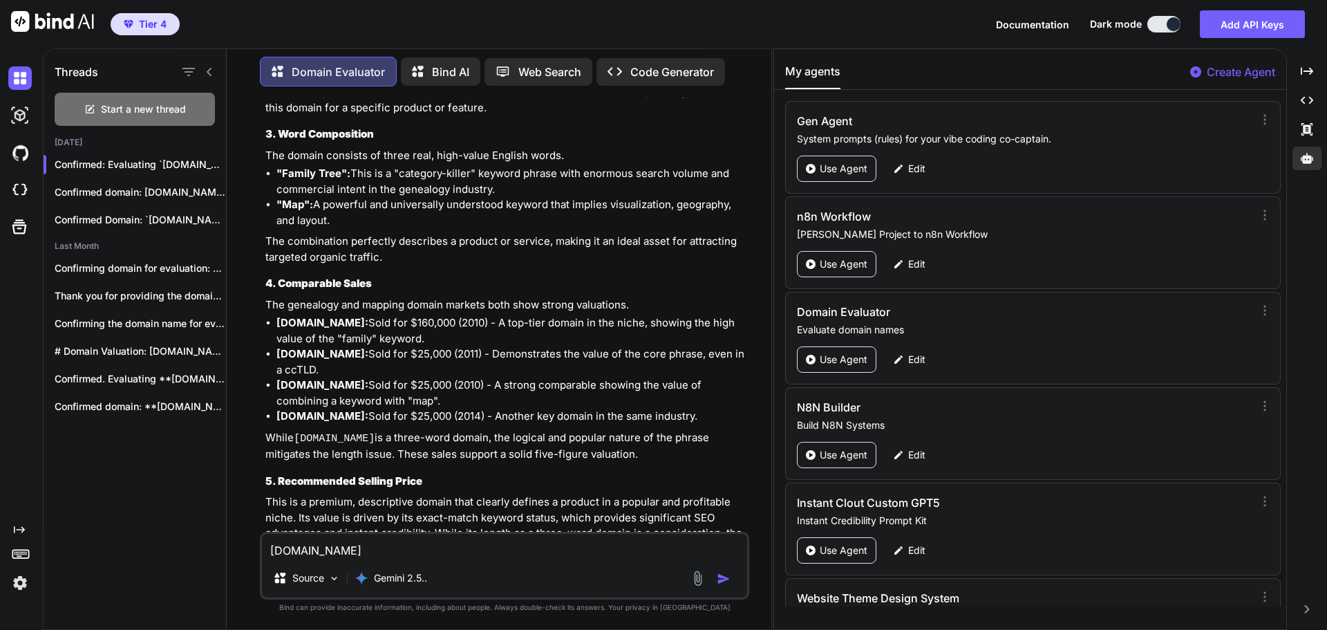
scroll to position [6484, 0]
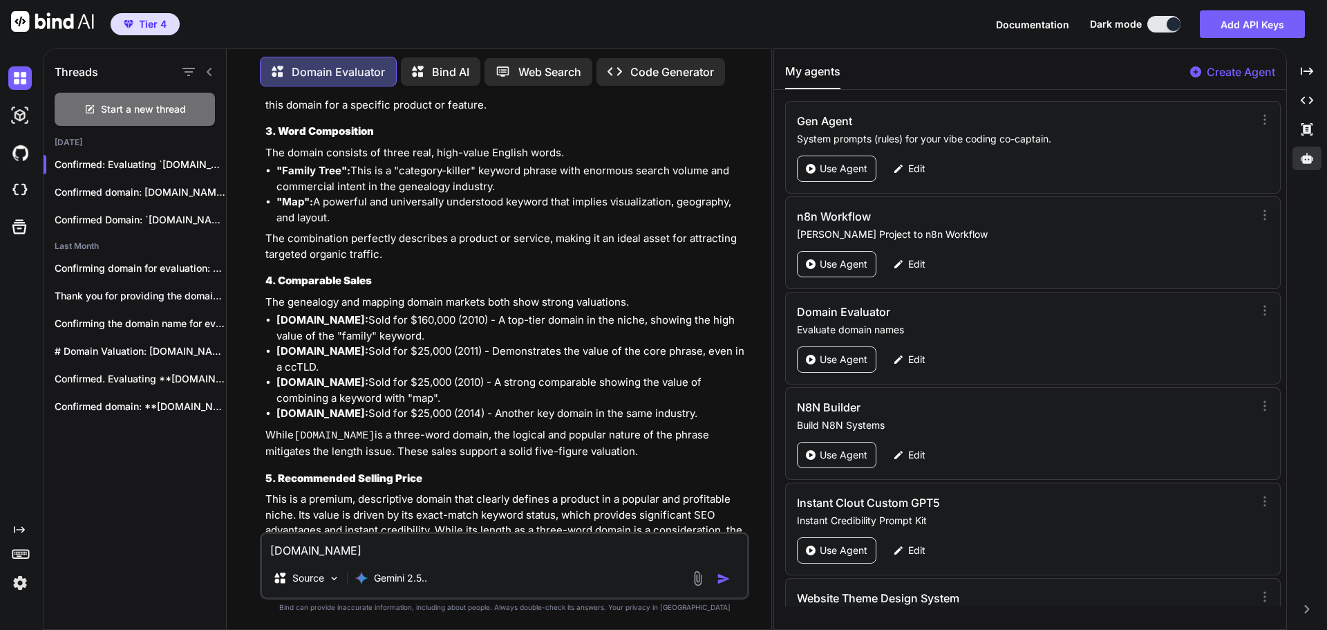
drag, startPoint x: 373, startPoint y: 237, endPoint x: 279, endPoint y: 240, distance: 94.1
click at [279, 313] on strong "[DOMAIN_NAME]:" at bounding box center [323, 319] width 92 height 13
